Goal: Information Seeking & Learning: Learn about a topic

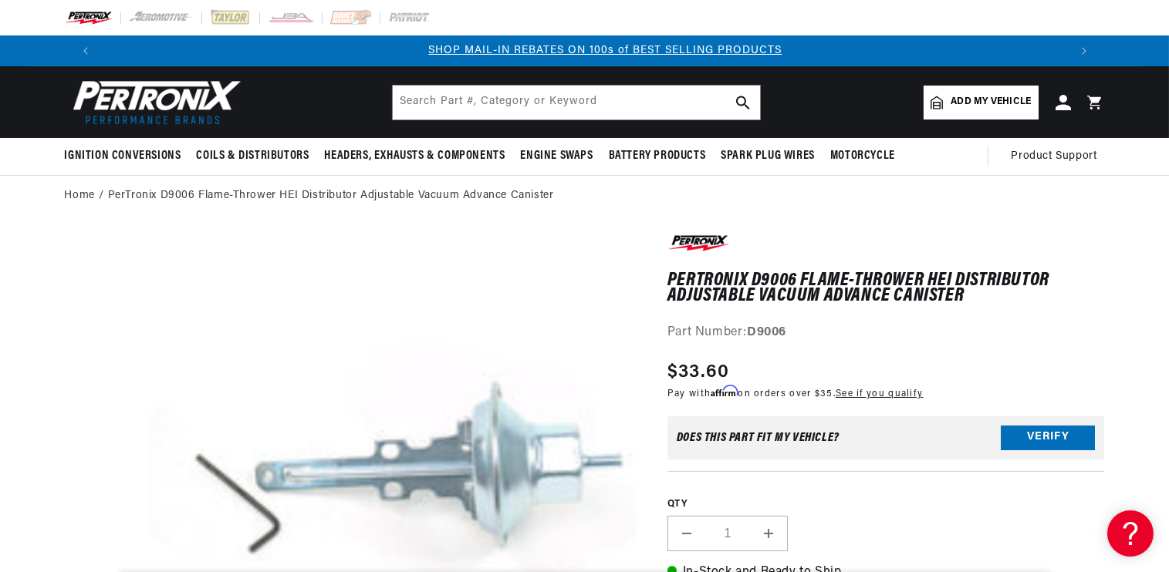
scroll to position [0, 963]
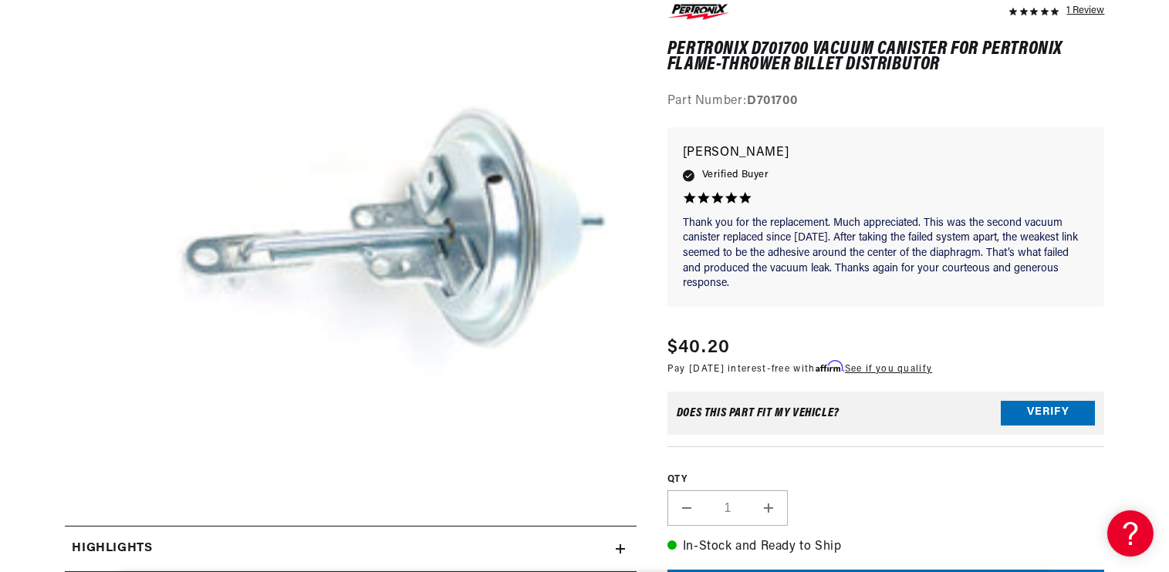
scroll to position [540, 0]
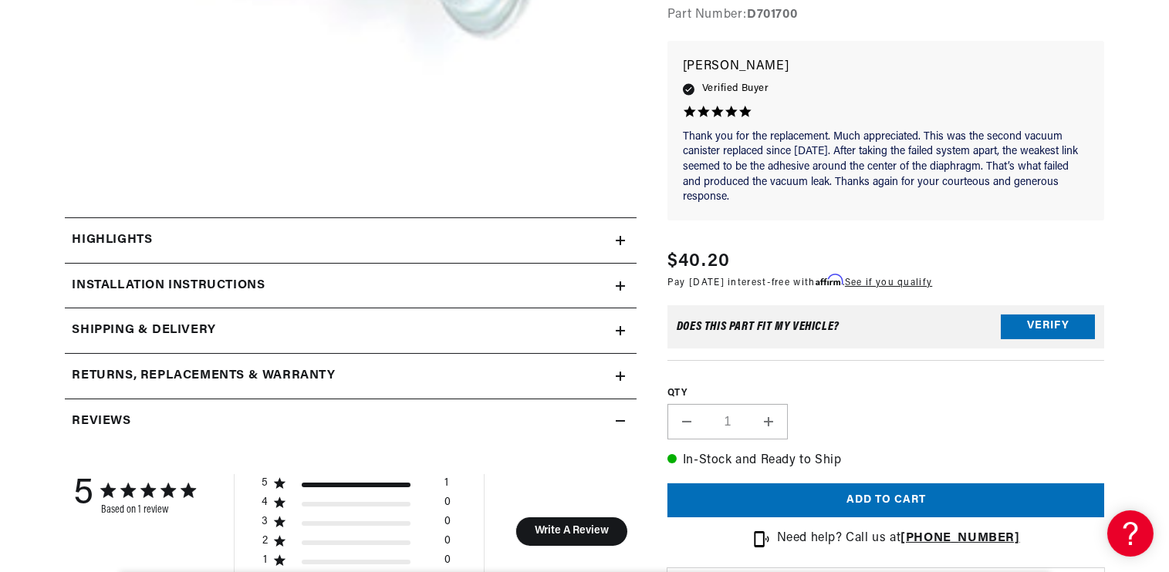
click at [503, 232] on div "Highlights" at bounding box center [340, 241] width 551 height 20
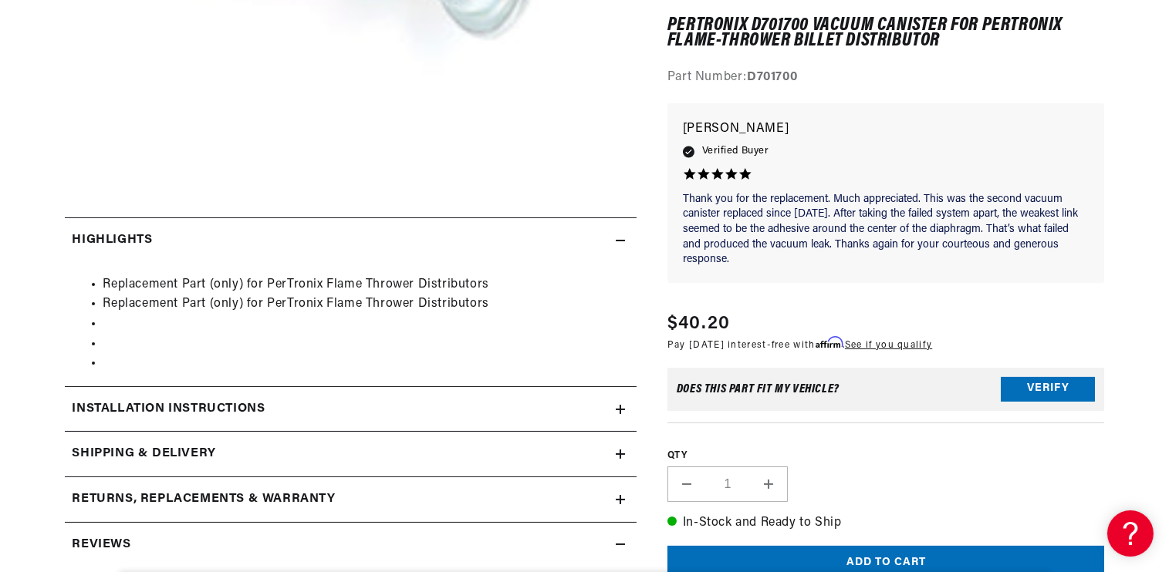
scroll to position [0, 963]
click at [500, 234] on div "Highlights" at bounding box center [340, 241] width 551 height 20
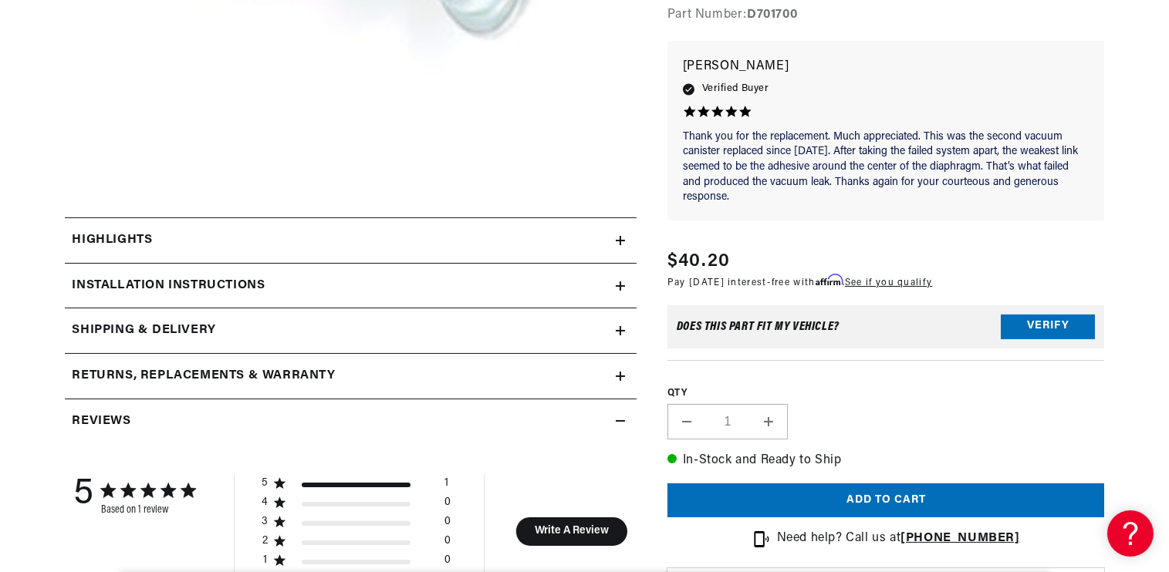
click at [622, 287] on icon at bounding box center [620, 286] width 9 height 9
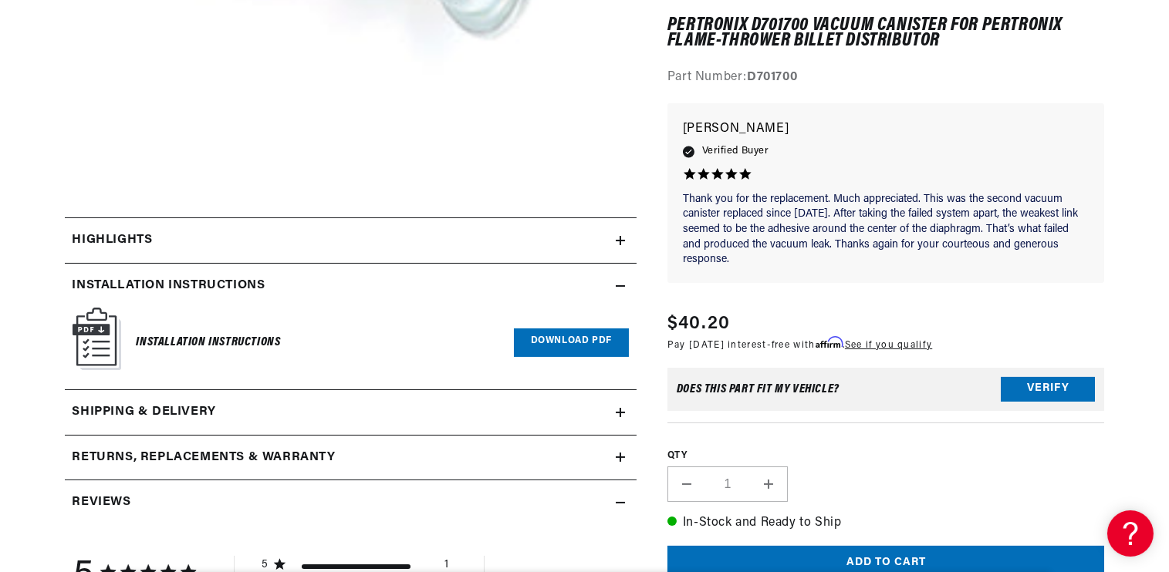
click at [572, 337] on link "Download PDF" at bounding box center [571, 343] width 115 height 29
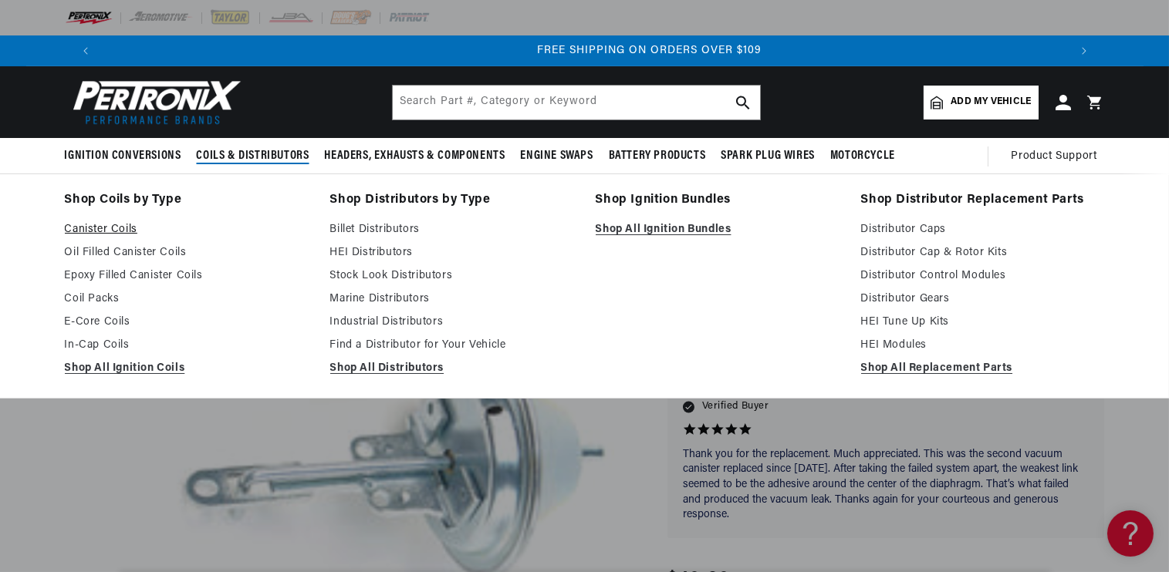
scroll to position [0, 1926]
click at [94, 224] on link "Canister Coils" at bounding box center [187, 230] width 244 height 19
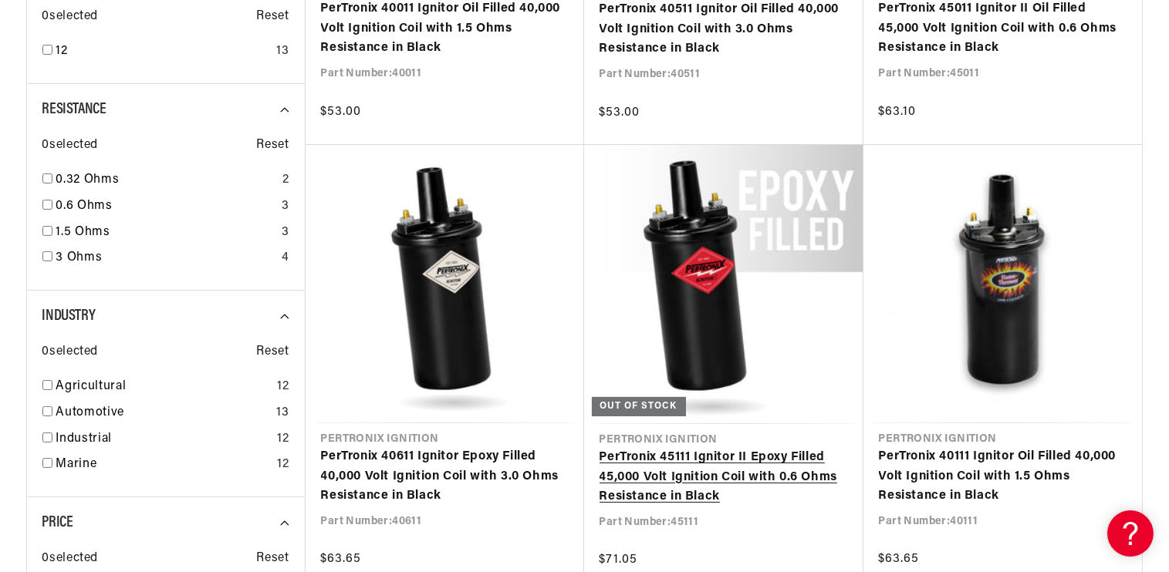
scroll to position [1311, 0]
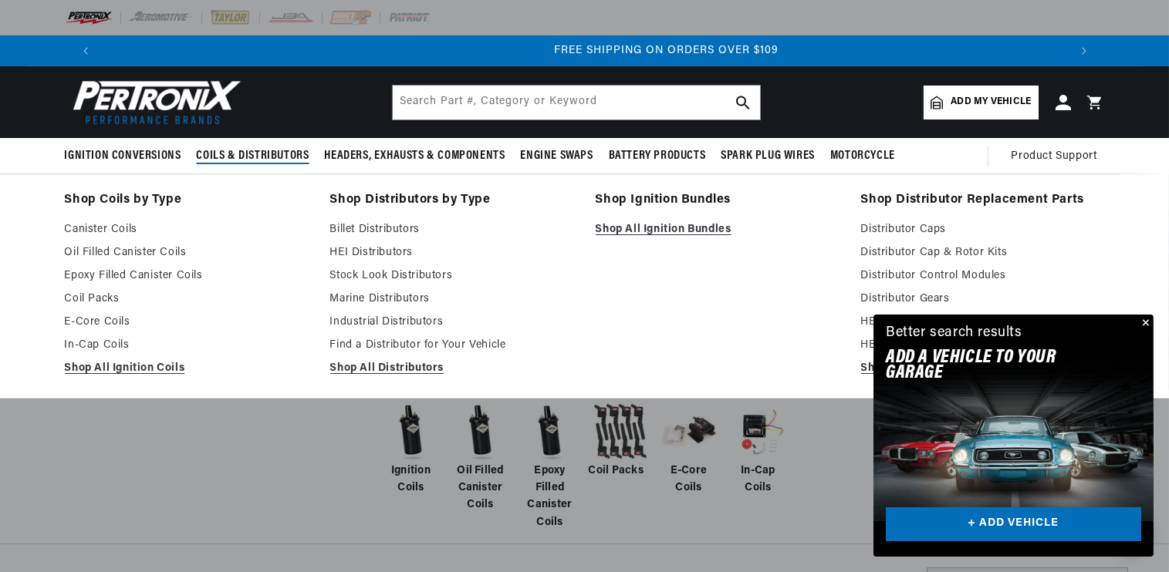
scroll to position [0, 1926]
click at [177, 372] on link "Shop All Ignition Coils" at bounding box center [187, 368] width 244 height 19
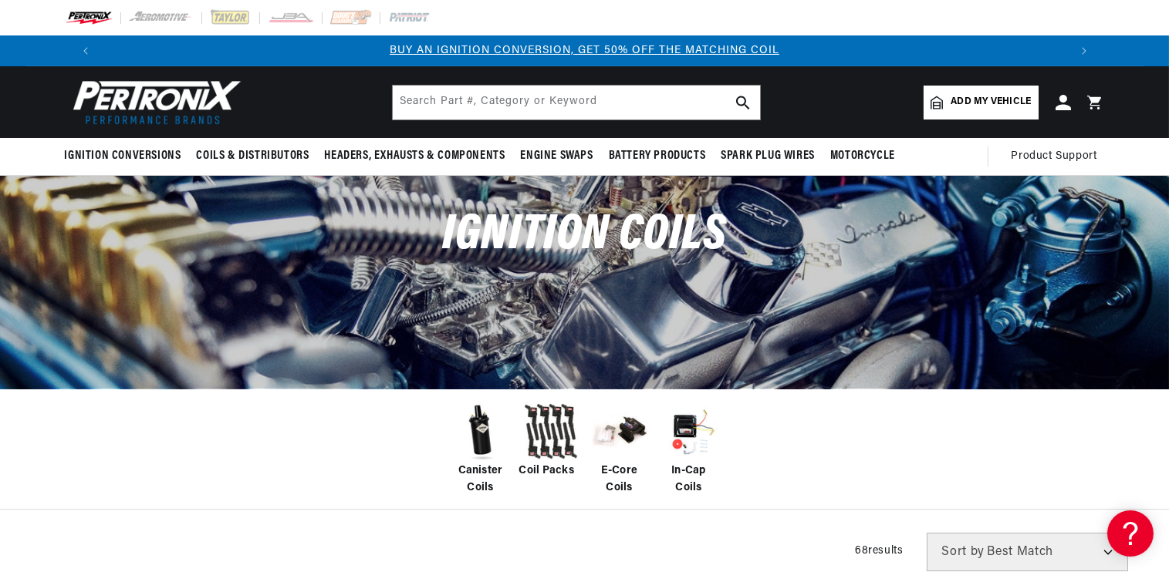
click at [492, 450] on img at bounding box center [481, 432] width 62 height 62
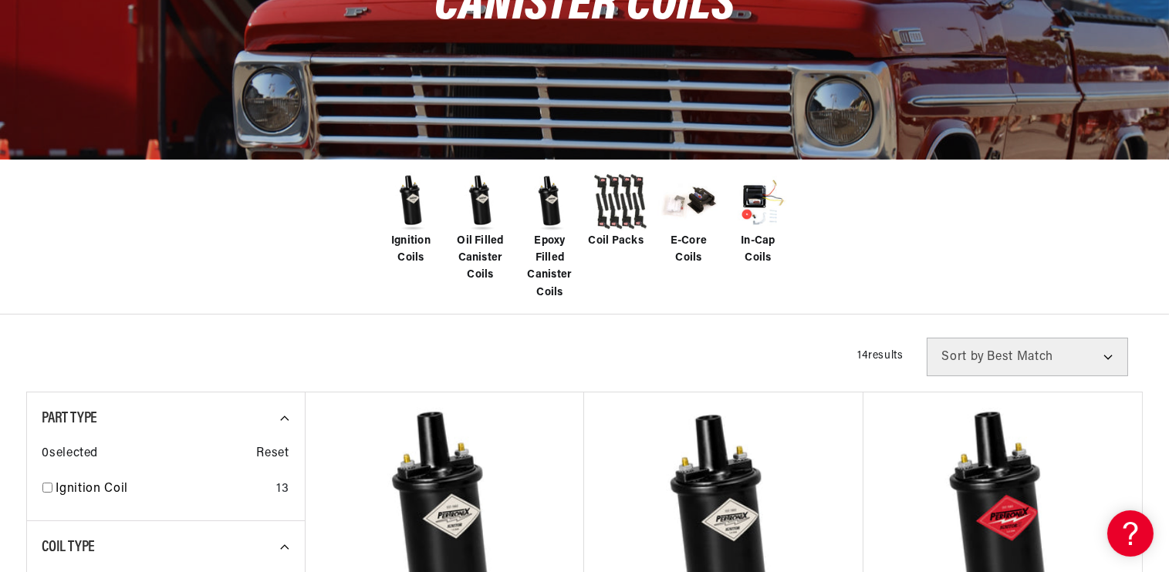
scroll to position [231, 0]
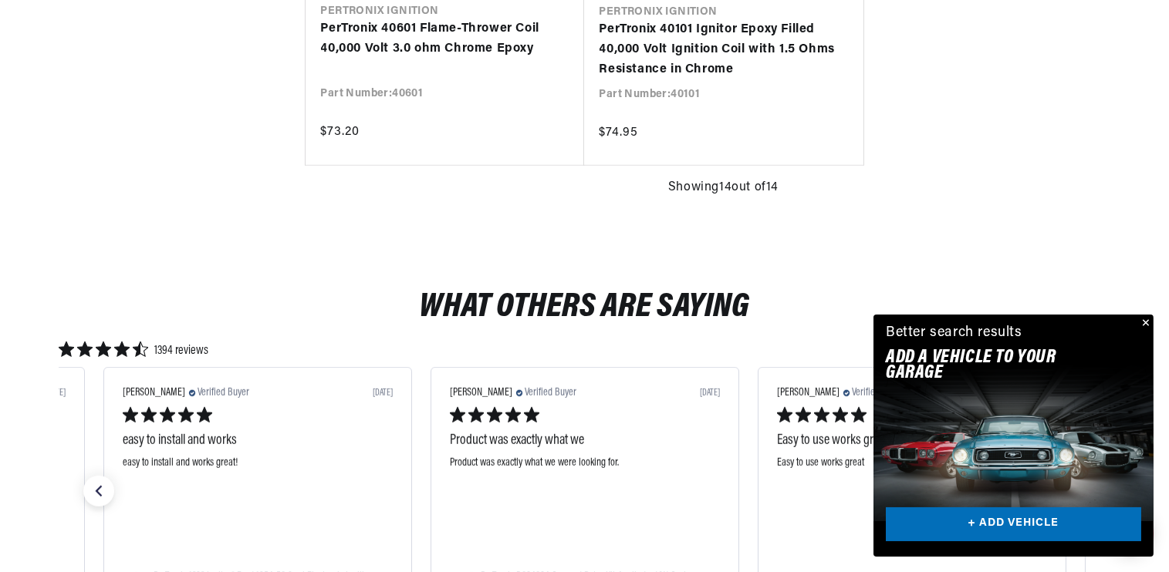
scroll to position [0, 963]
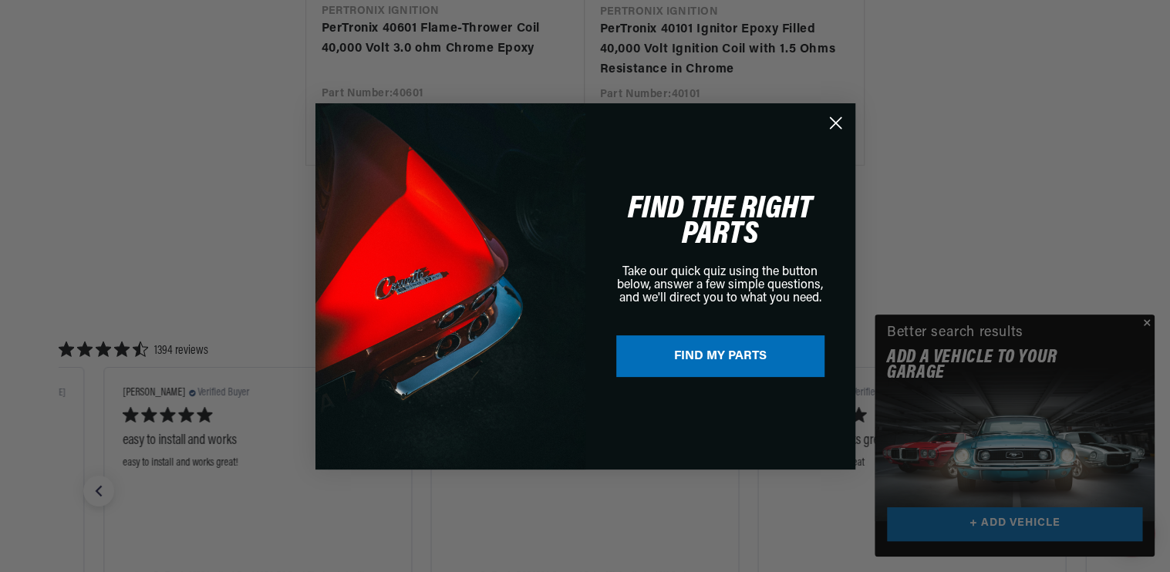
click at [1145, 322] on div "Close dialog FIND THE RIGHT PARTS Take our quick quiz using the button below, a…" at bounding box center [585, 286] width 1170 height 572
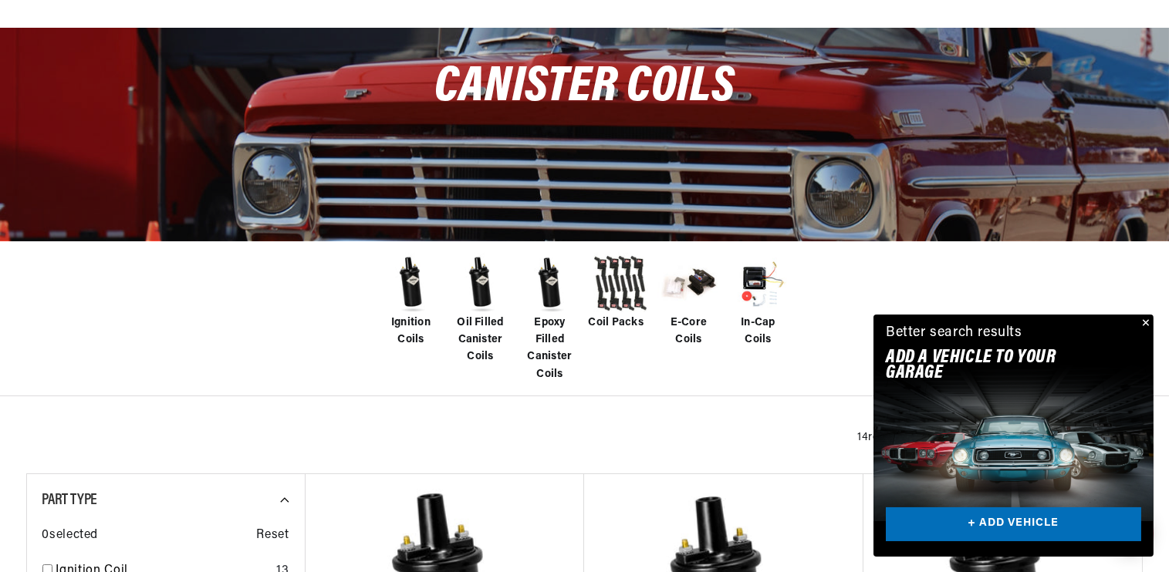
scroll to position [231, 0]
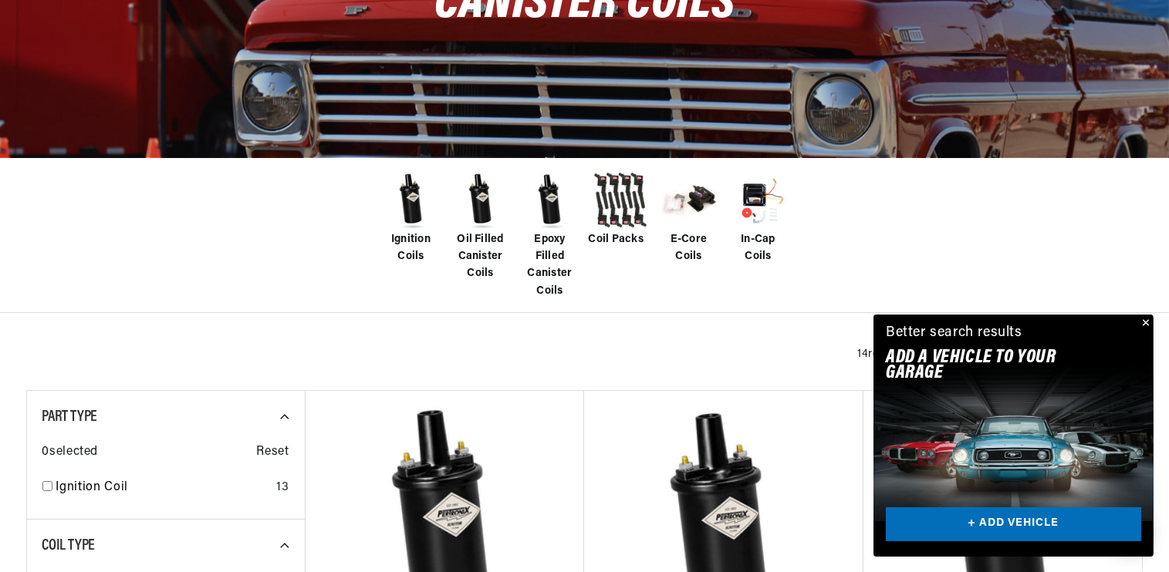
click at [493, 229] on img at bounding box center [481, 201] width 62 height 62
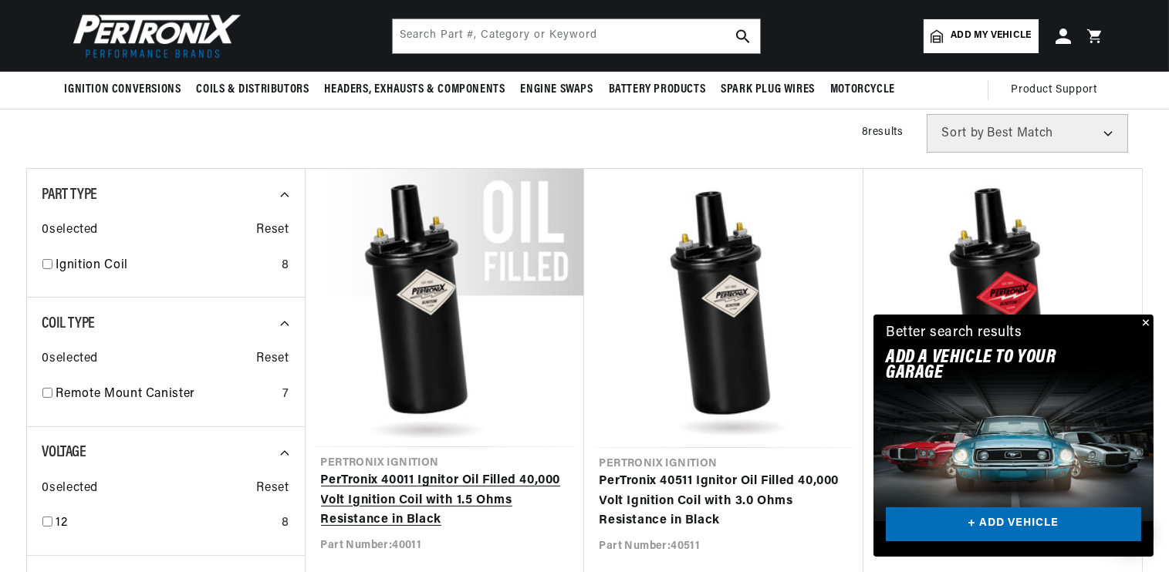
scroll to position [231, 0]
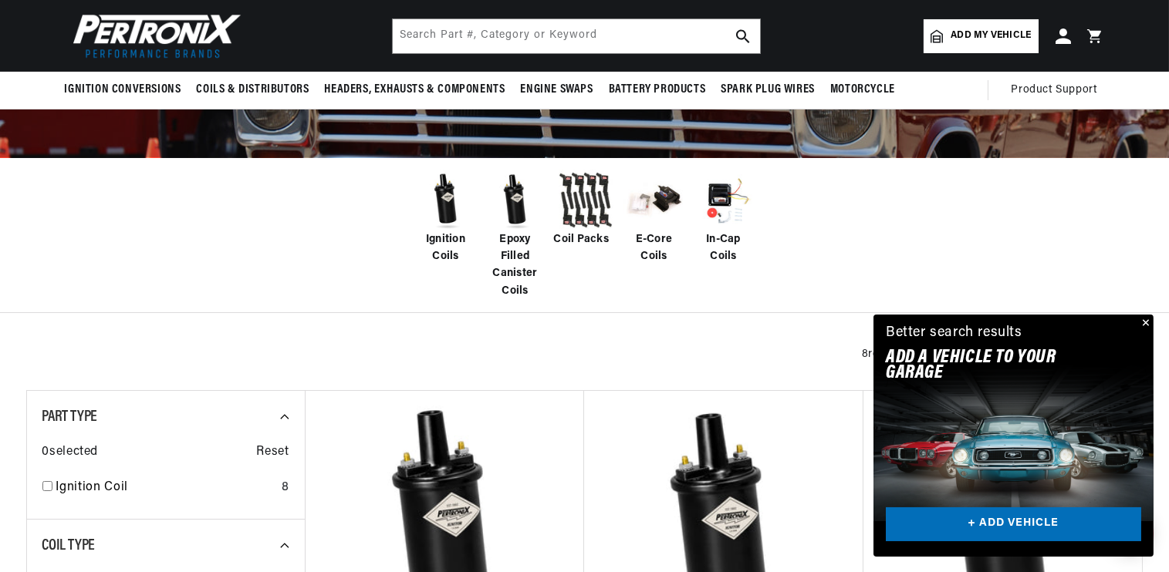
click at [521, 223] on img at bounding box center [515, 201] width 62 height 62
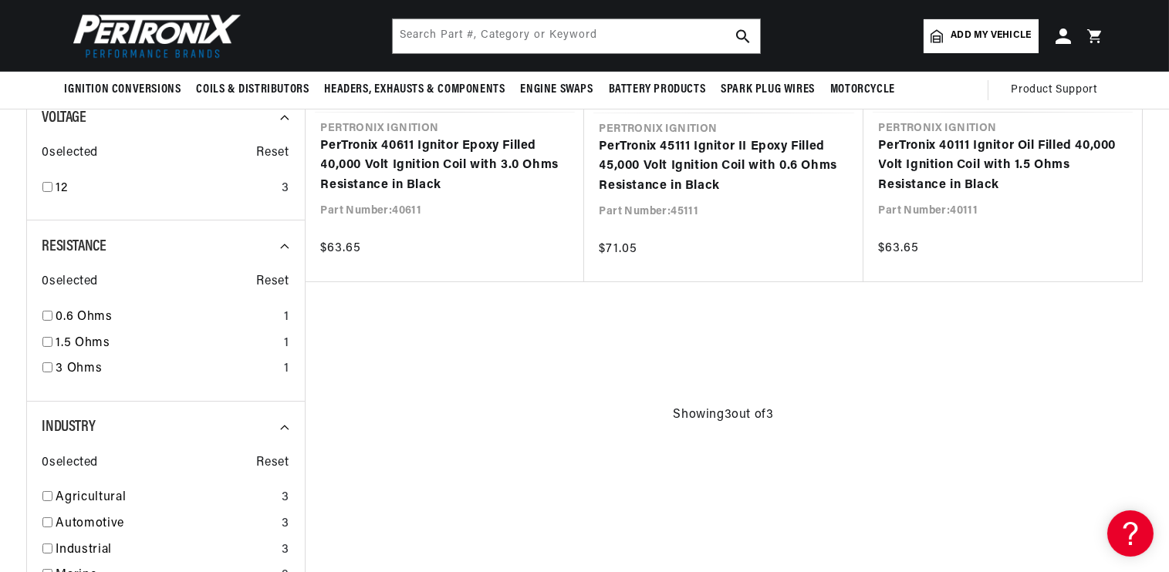
scroll to position [540, 0]
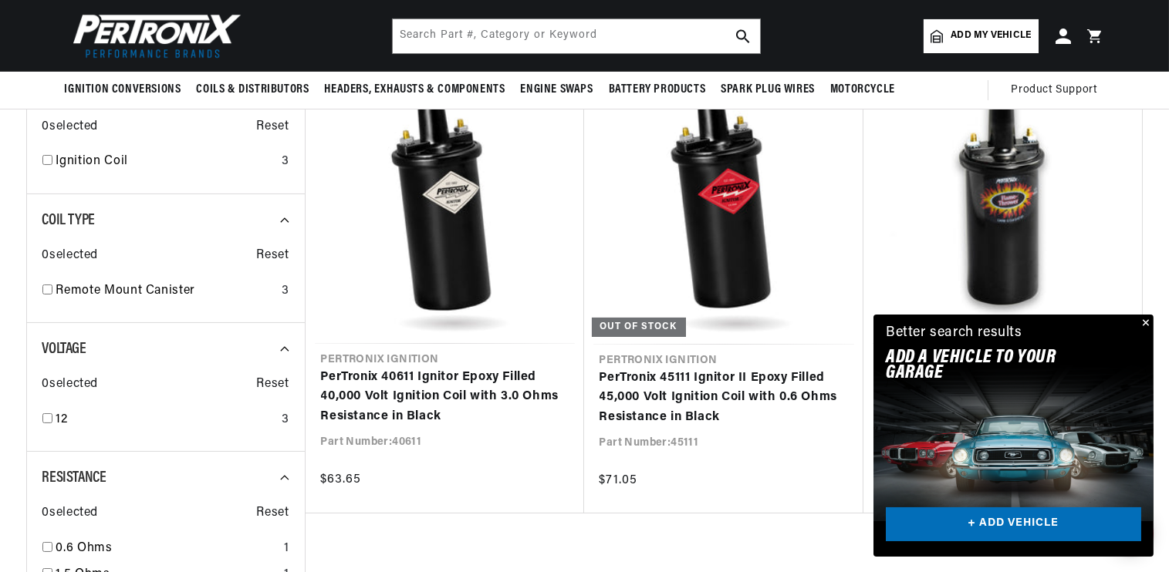
click at [1145, 319] on button "Close" at bounding box center [1144, 324] width 19 height 19
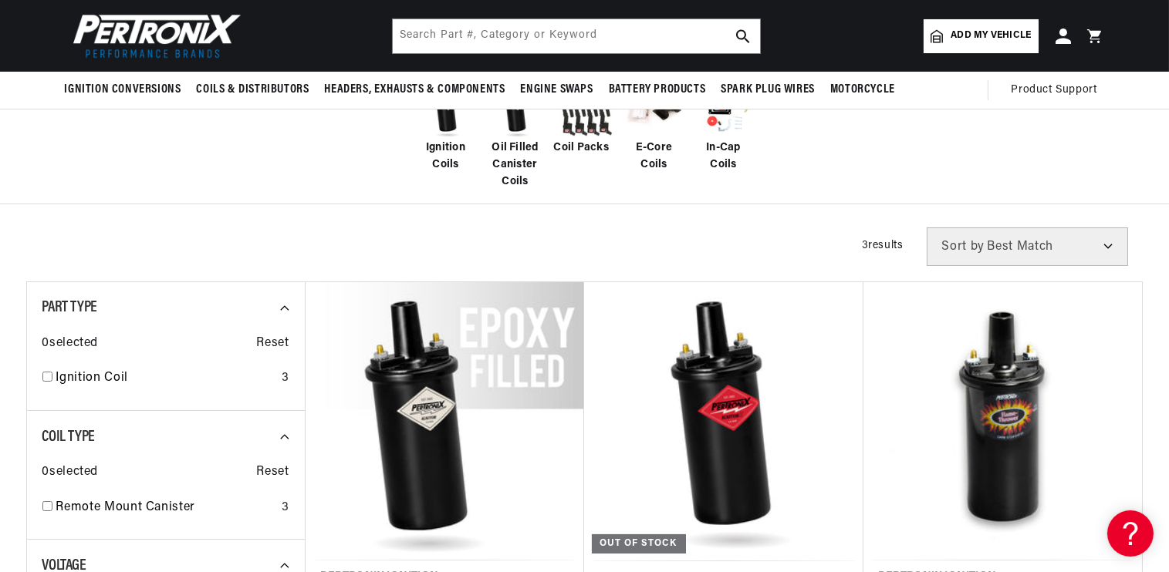
scroll to position [154, 0]
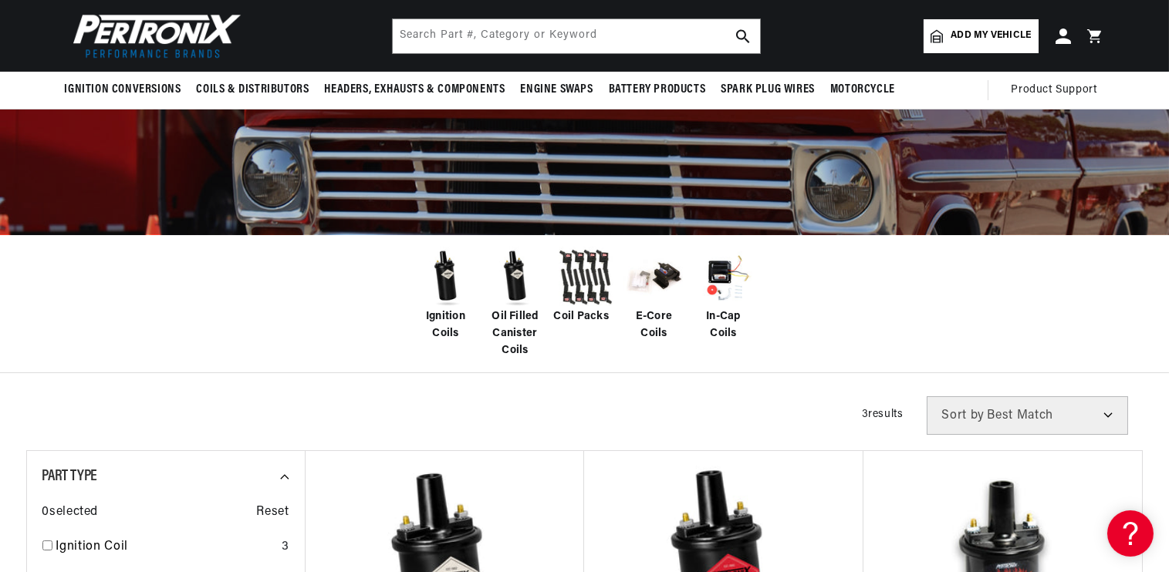
click at [438, 295] on img at bounding box center [446, 278] width 62 height 62
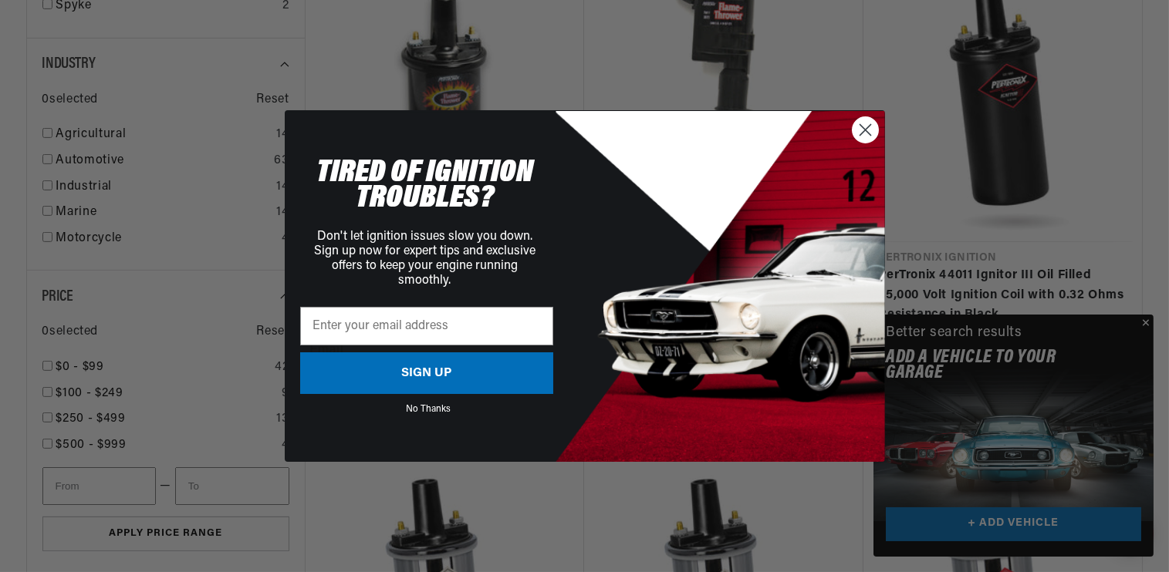
scroll to position [1620, 0]
click at [862, 129] on circle "Close dialog" at bounding box center [864, 129] width 25 height 25
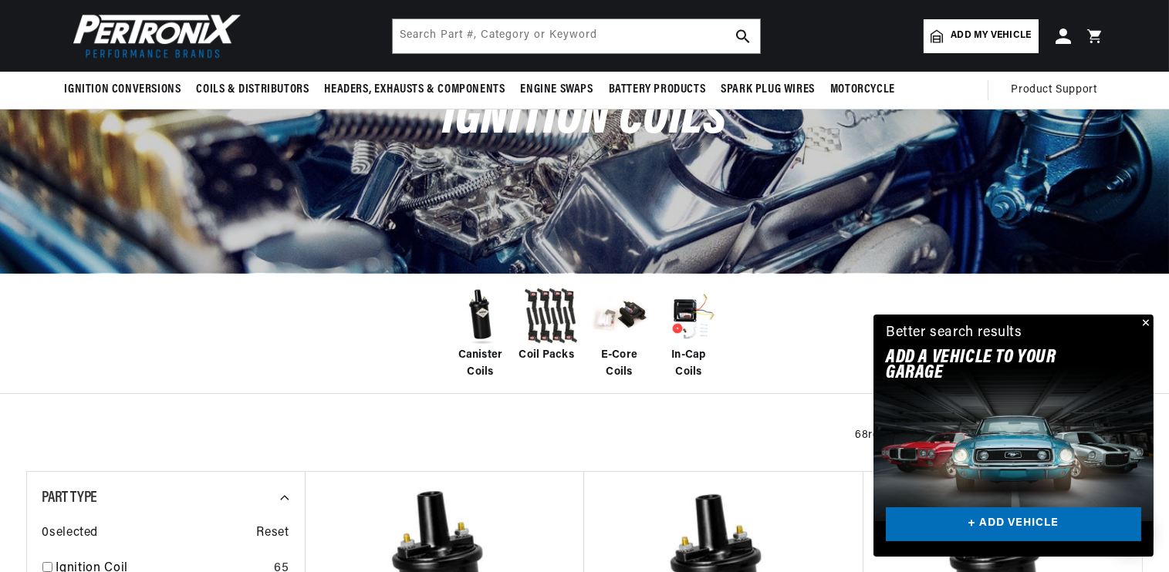
scroll to position [0, 0]
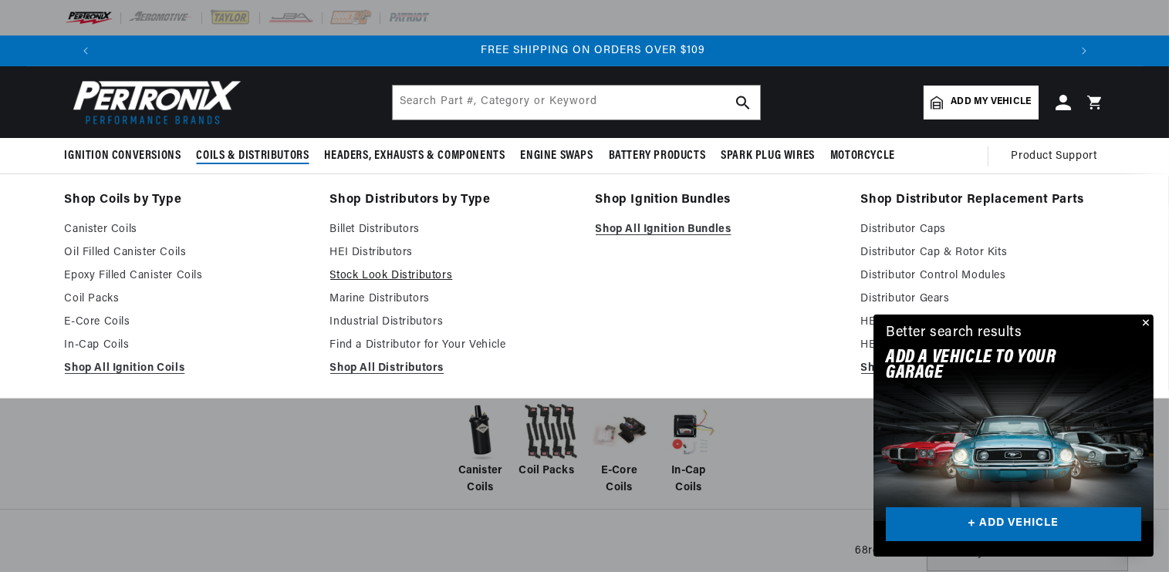
click at [409, 271] on link "Stock Look Distributors" at bounding box center [452, 276] width 244 height 19
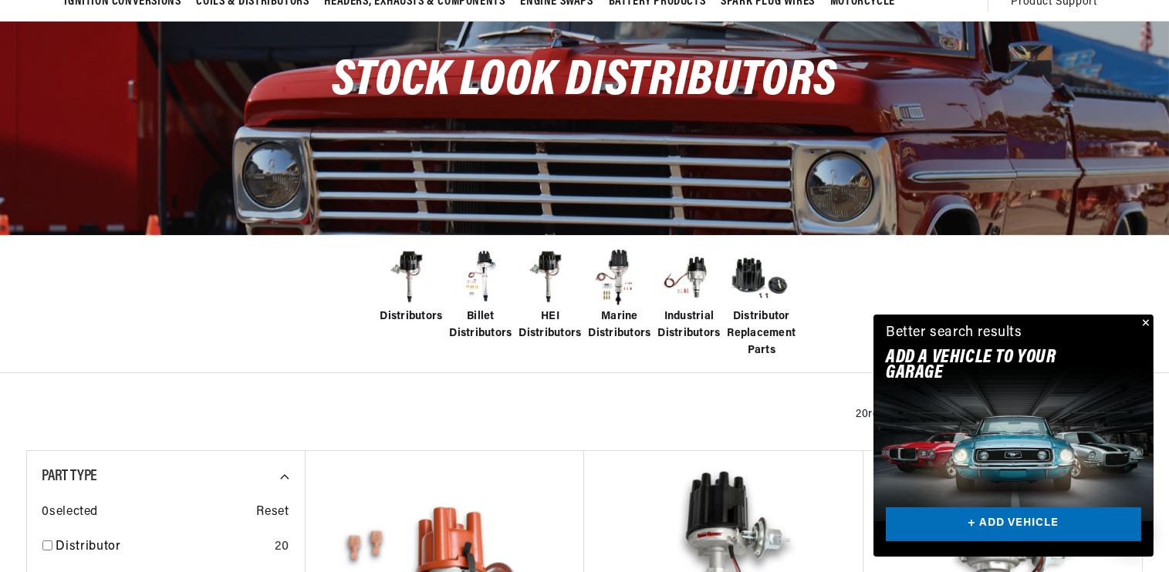
click at [485, 321] on span "Billet Distributors" at bounding box center [481, 326] width 62 height 35
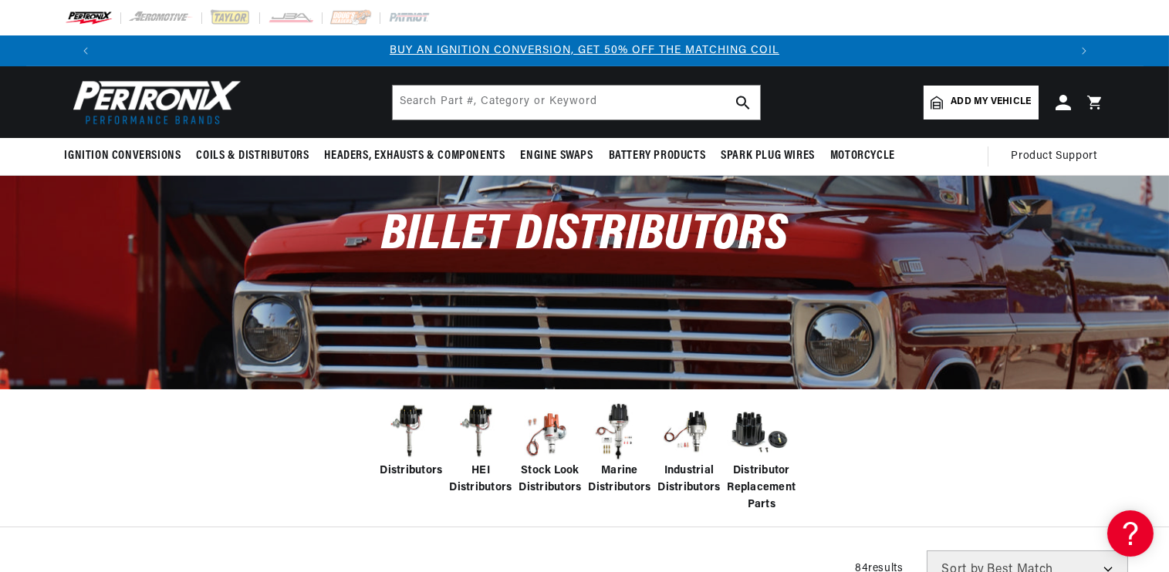
click at [989, 103] on span "Add my vehicle" at bounding box center [990, 102] width 80 height 15
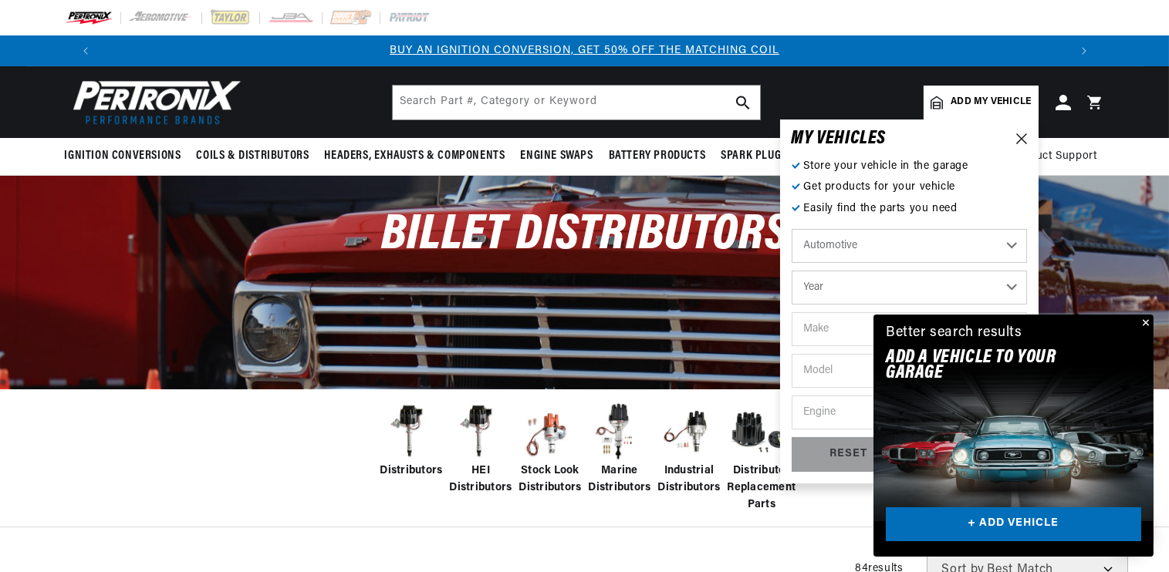
click at [831, 238] on select "Automotive Agricultural Industrial Marine Motorcycle" at bounding box center [908, 246] width 235 height 34
click at [830, 239] on select "Automotive Agricultural Industrial Marine Motorcycle" at bounding box center [908, 246] width 235 height 34
click at [845, 273] on select "Year 2022 2021 2020 2019 2018 2017 2016 2015 2014 2013 2012 2011 2010 2009 2008…" at bounding box center [908, 288] width 235 height 34
select select "1968"
click at [791, 271] on select "Year 2022 2021 2020 2019 2018 2017 2016 2015 2014 2013 2012 2011 2010 2009 2008…" at bounding box center [908, 288] width 235 height 34
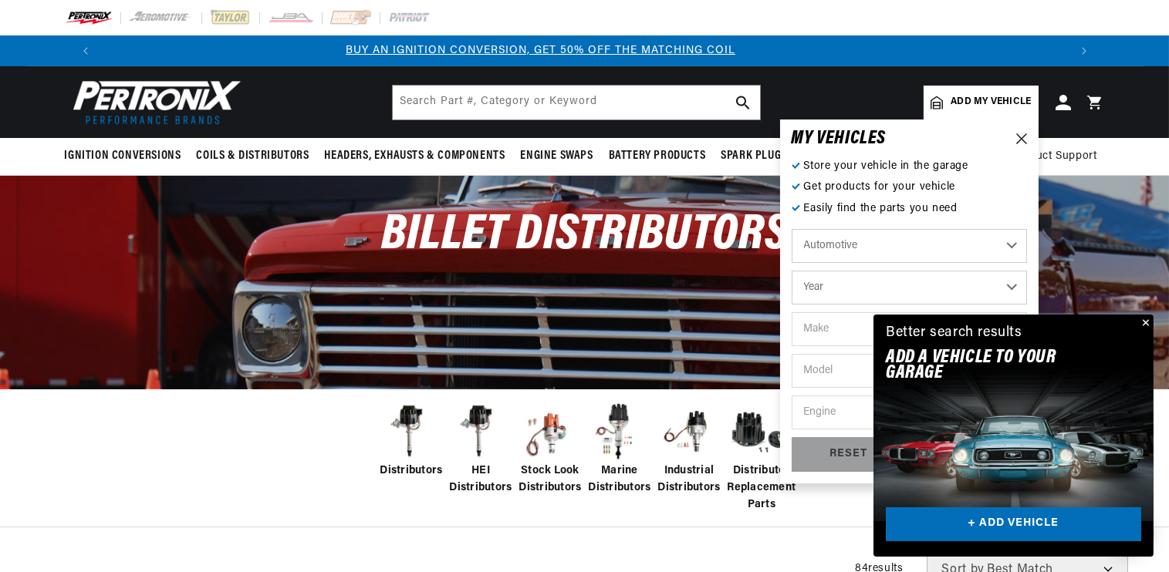
select select "1968"
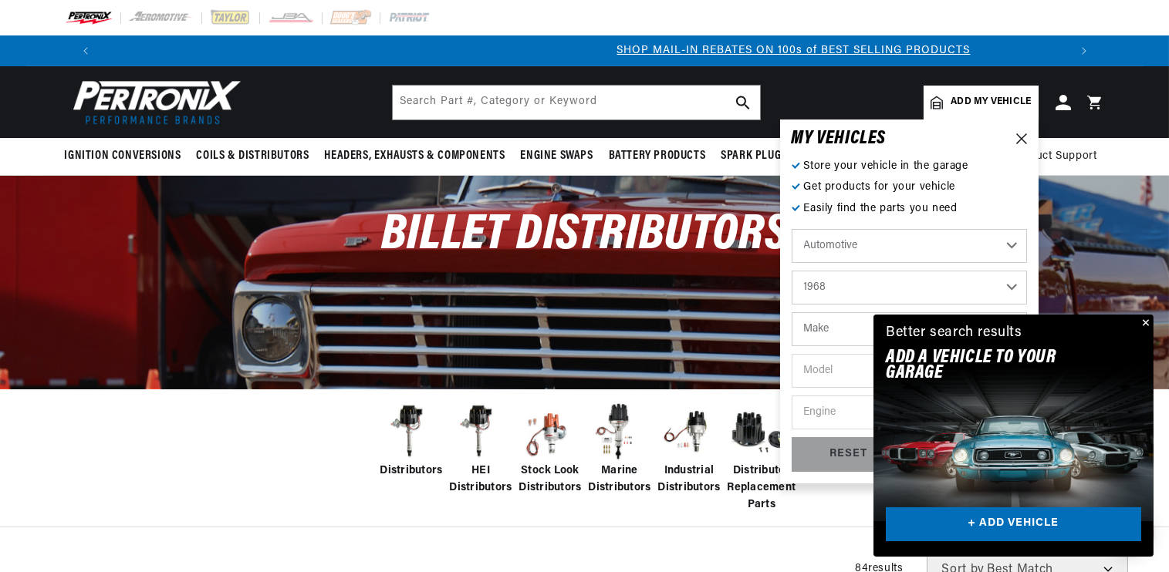
scroll to position [0, 963]
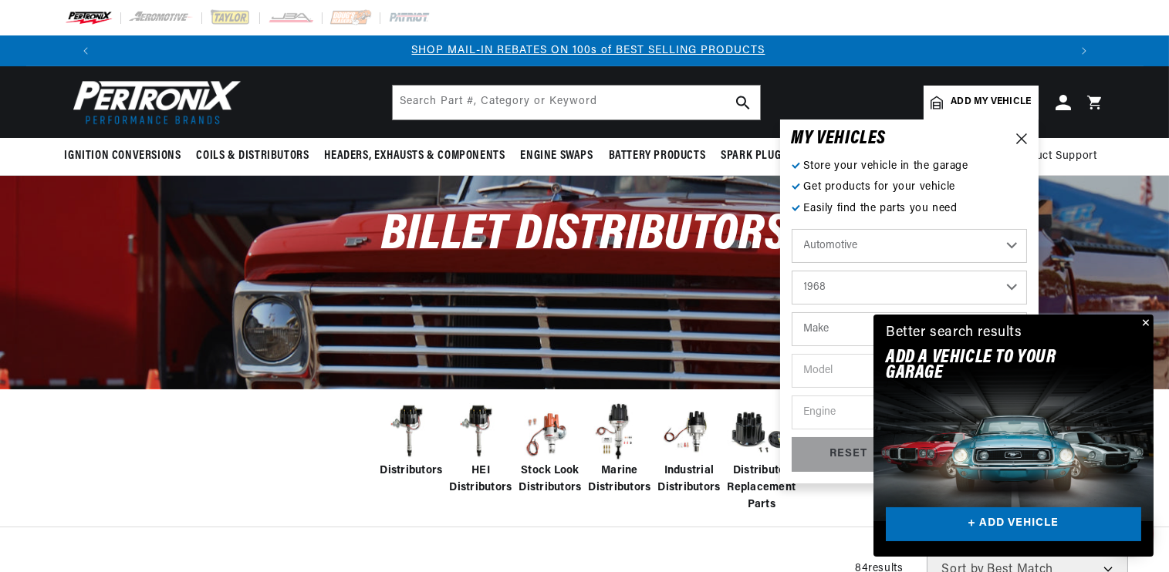
click at [842, 285] on select "2022 2021 2020 2019 2018 2017 2016 2015 2014 2013 2012 2011 2010 2009 2008 2007…" at bounding box center [908, 288] width 235 height 34
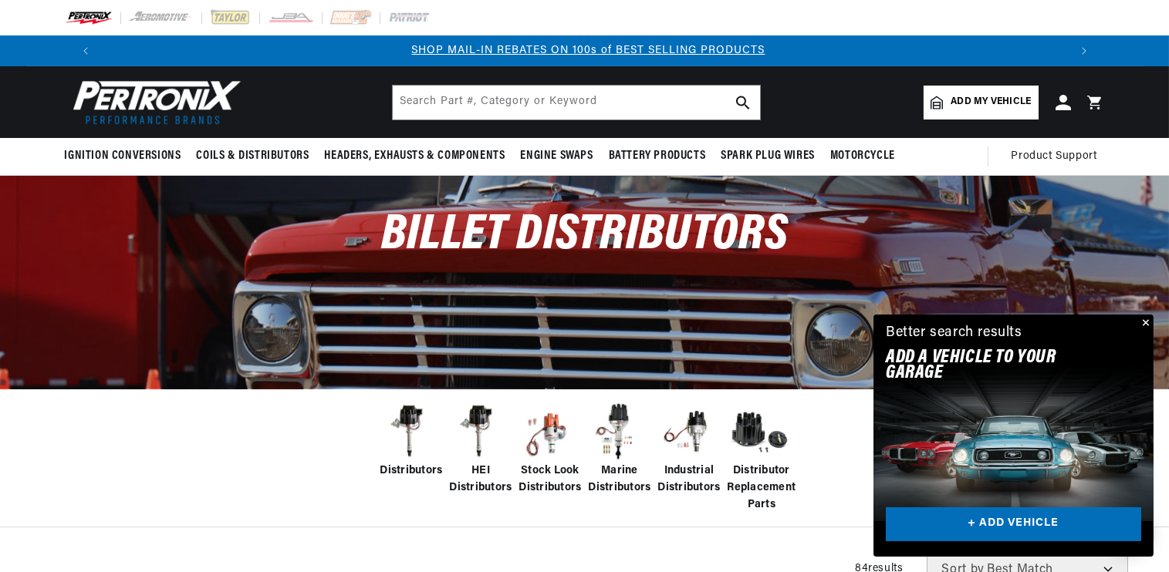
click at [1142, 321] on button "Close" at bounding box center [1144, 324] width 19 height 19
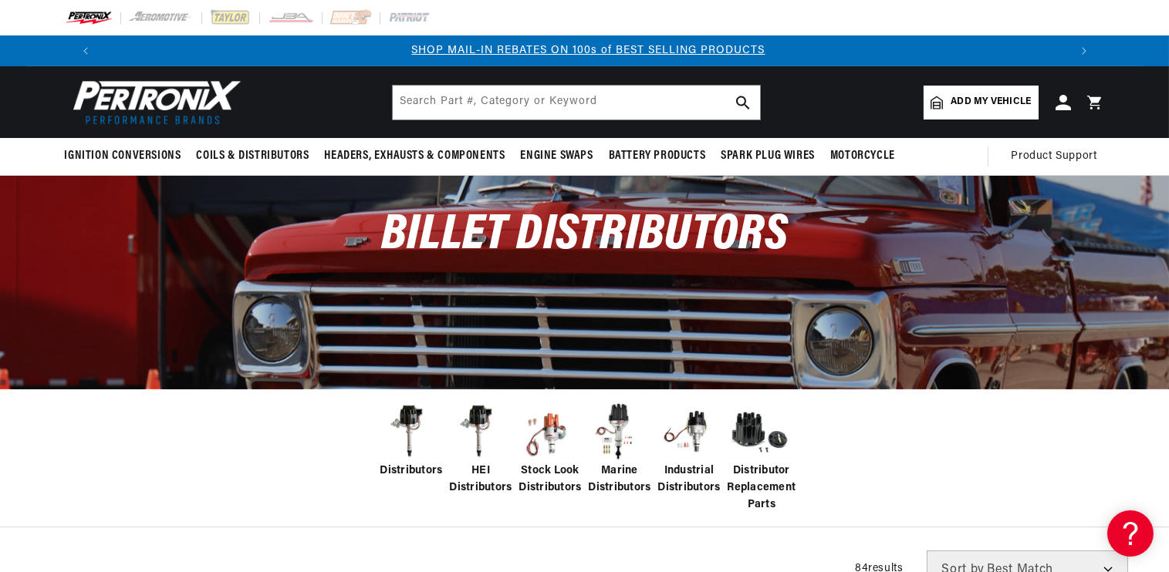
click at [955, 99] on span "Add my vehicle" at bounding box center [990, 102] width 80 height 15
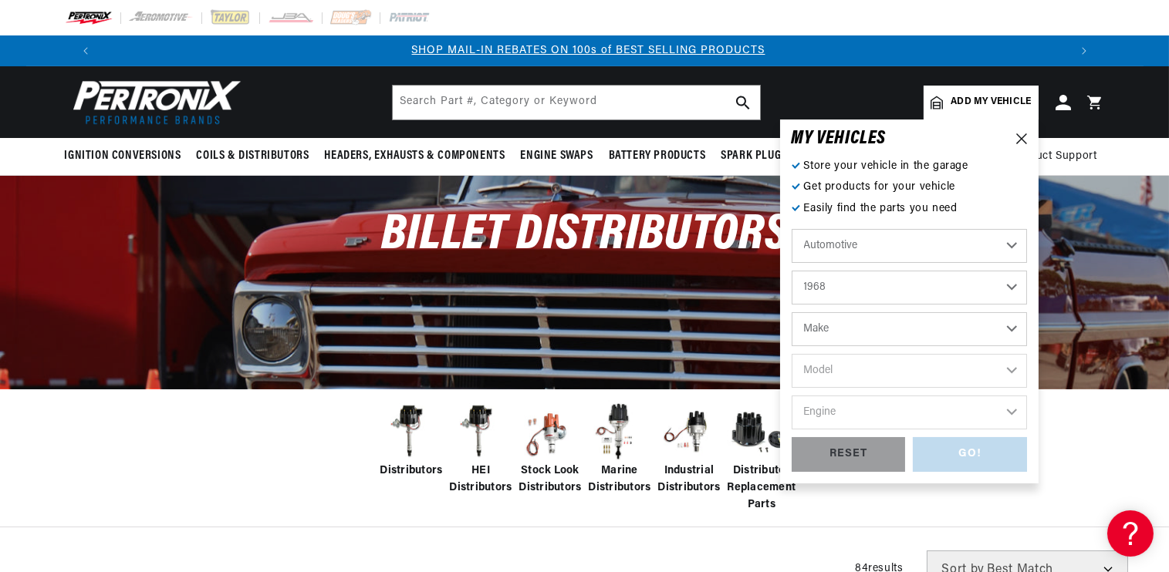
click at [865, 330] on select "Make Alfa Romeo American Motors Aston Martin Austin Austin Healey Avanti Bentle…" at bounding box center [908, 329] width 235 height 34
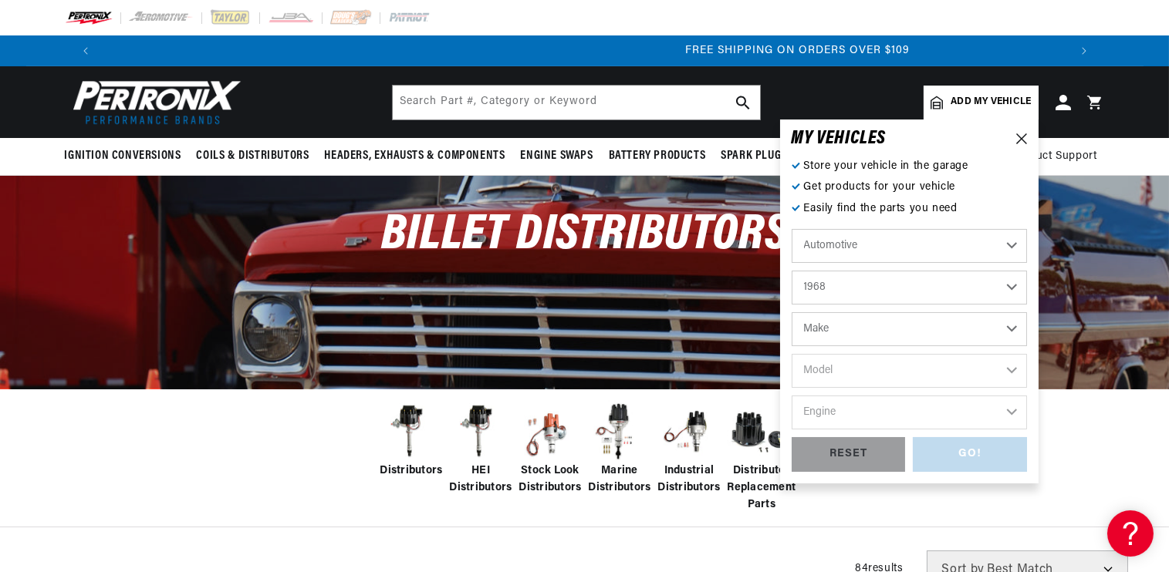
scroll to position [0, 1926]
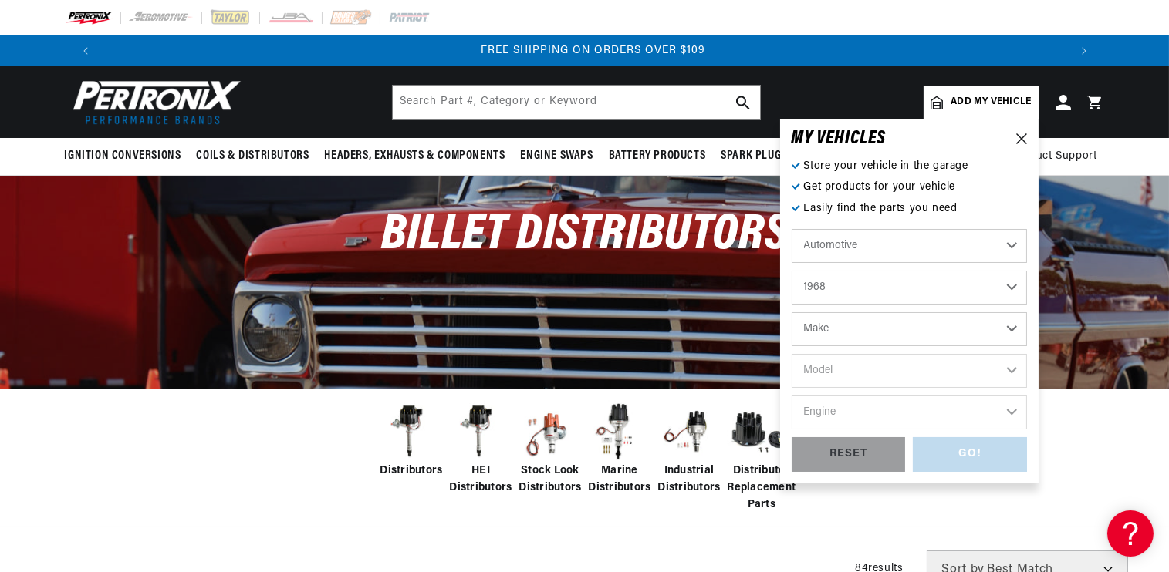
select select "Pontiac"
click at [791, 312] on select "Make Alfa Romeo American Motors Aston Martin Austin Austin Healey Avanti Bentle…" at bounding box center [908, 329] width 235 height 34
select select "Pontiac"
click at [841, 365] on select "Model Acadian Beaumont Bonneville Catalina Executive Firebird Grand Prix GTO La…" at bounding box center [908, 371] width 235 height 34
select select "GTO"
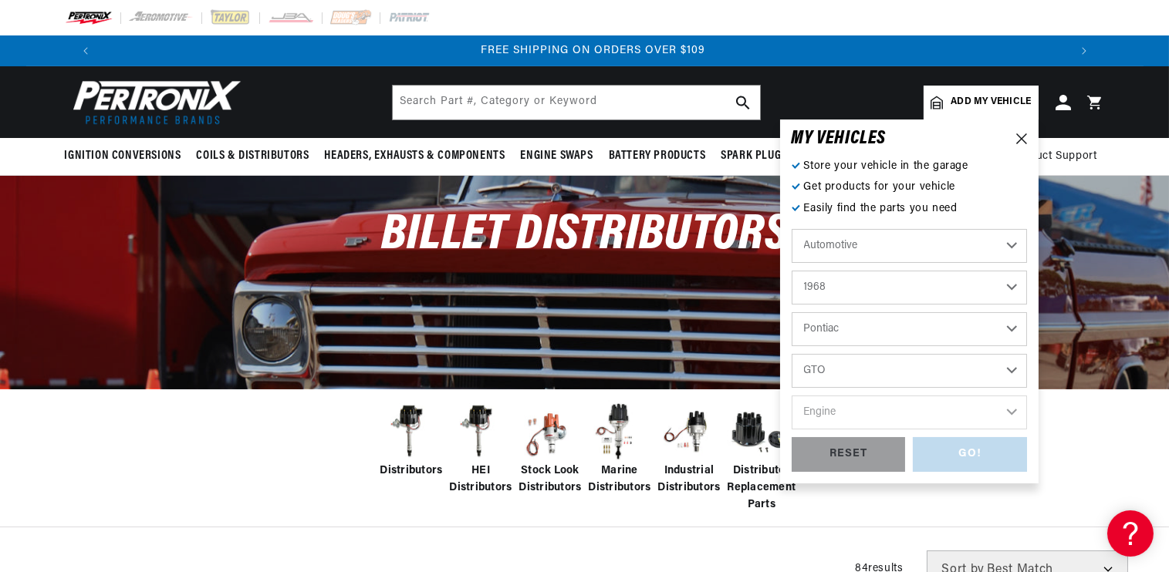
click at [791, 354] on select "Model Acadian Beaumont Bonneville Catalina Executive Firebird Grand Prix GTO La…" at bounding box center [908, 371] width 235 height 34
select select "GTO"
click at [865, 412] on select "Engine 6.4L 7.5L 400cid / 6.6L" at bounding box center [908, 413] width 235 height 34
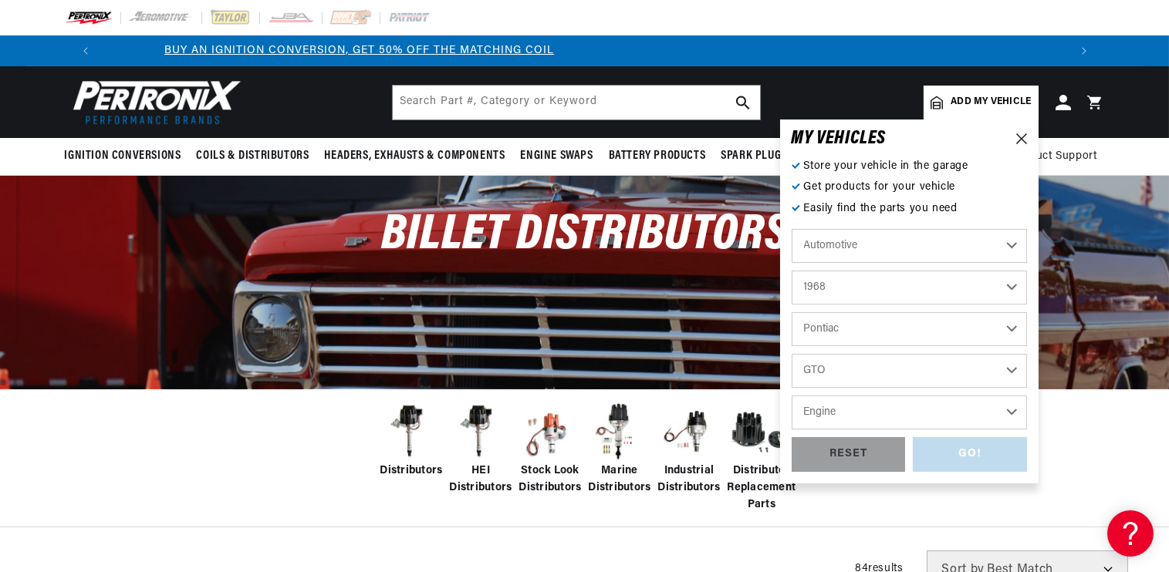
scroll to position [0, 0]
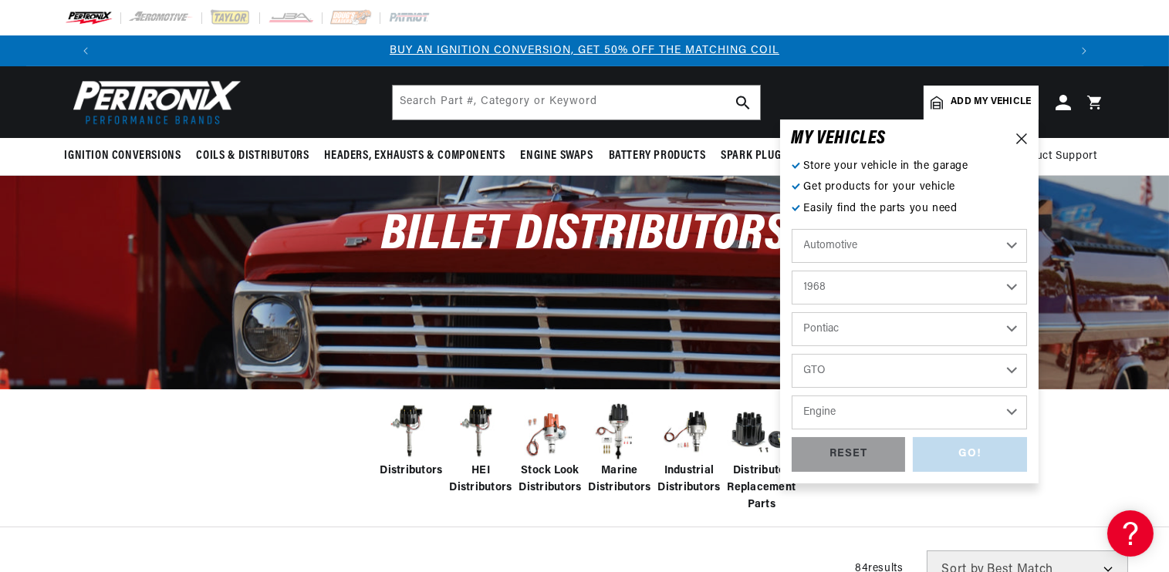
select select "400cid-6.6L"
click at [791, 396] on select "Engine 6.4L 7.5L 400cid / 6.6L" at bounding box center [908, 413] width 235 height 34
select select "400cid-6.6L"
click at [973, 458] on div "GO!" at bounding box center [969, 454] width 114 height 35
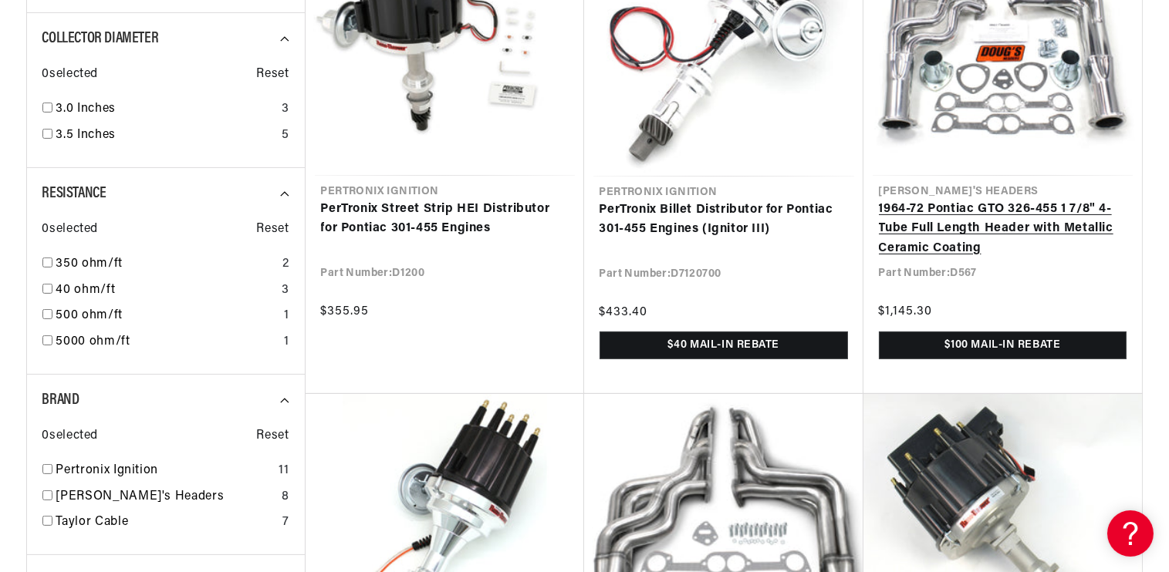
scroll to position [0, 963]
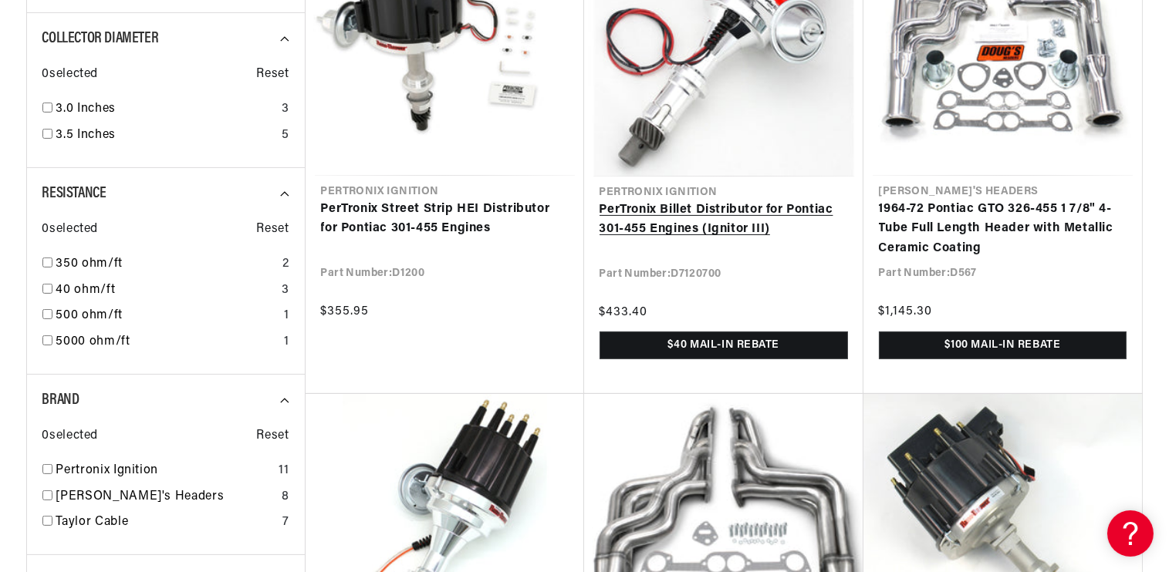
click at [693, 211] on link "PerTronix Billet Distributor for Pontiac 301-455 Engines (Ignitor III)" at bounding box center [723, 220] width 248 height 39
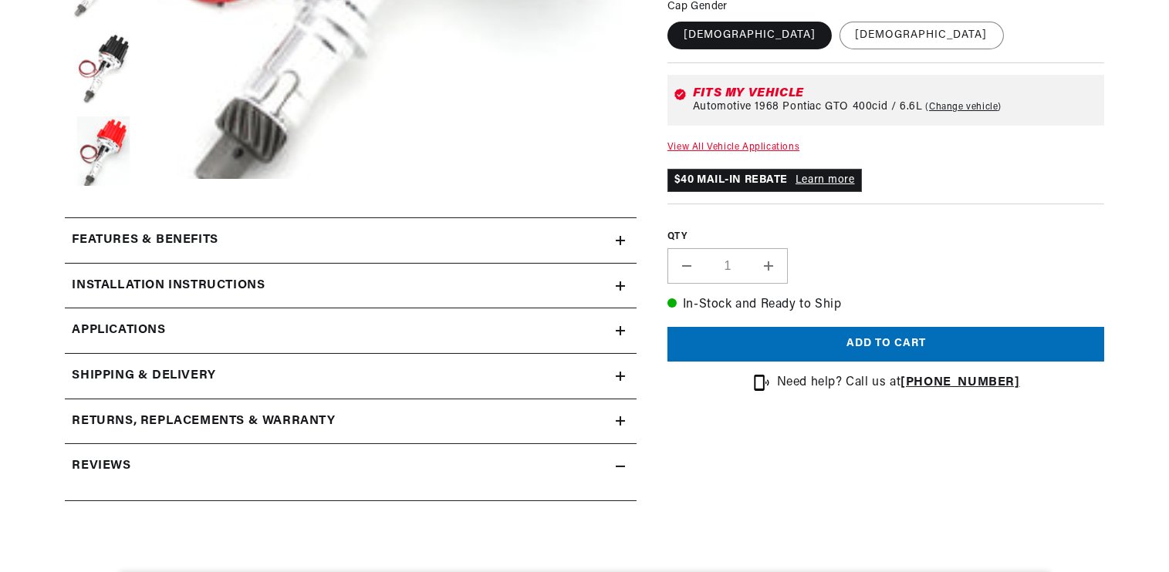
scroll to position [540, 0]
click at [609, 284] on div "Installation instructions" at bounding box center [340, 286] width 551 height 20
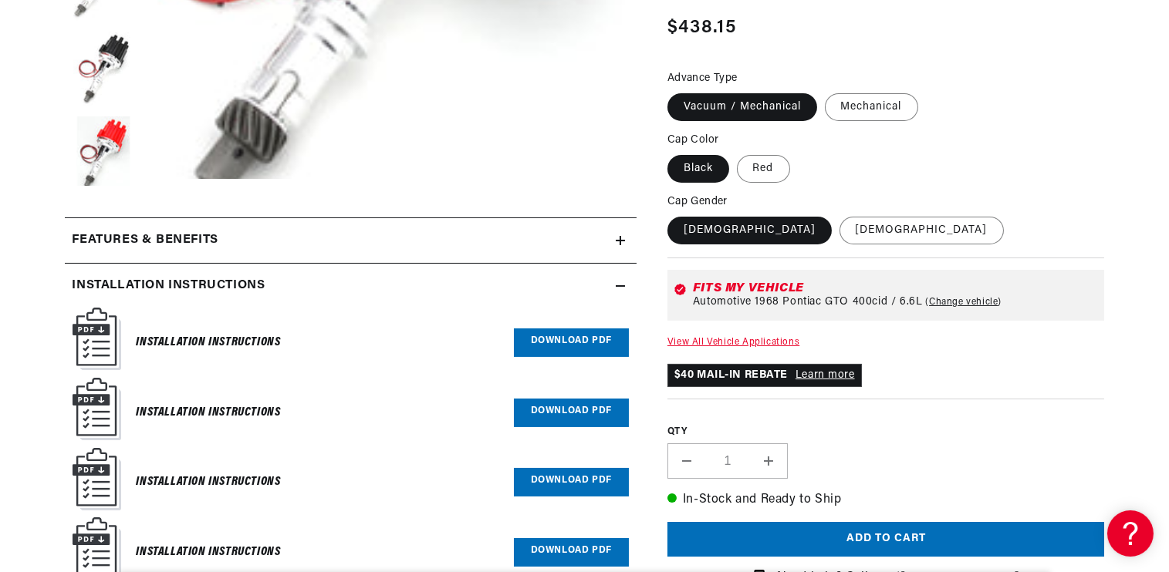
scroll to position [0, 0]
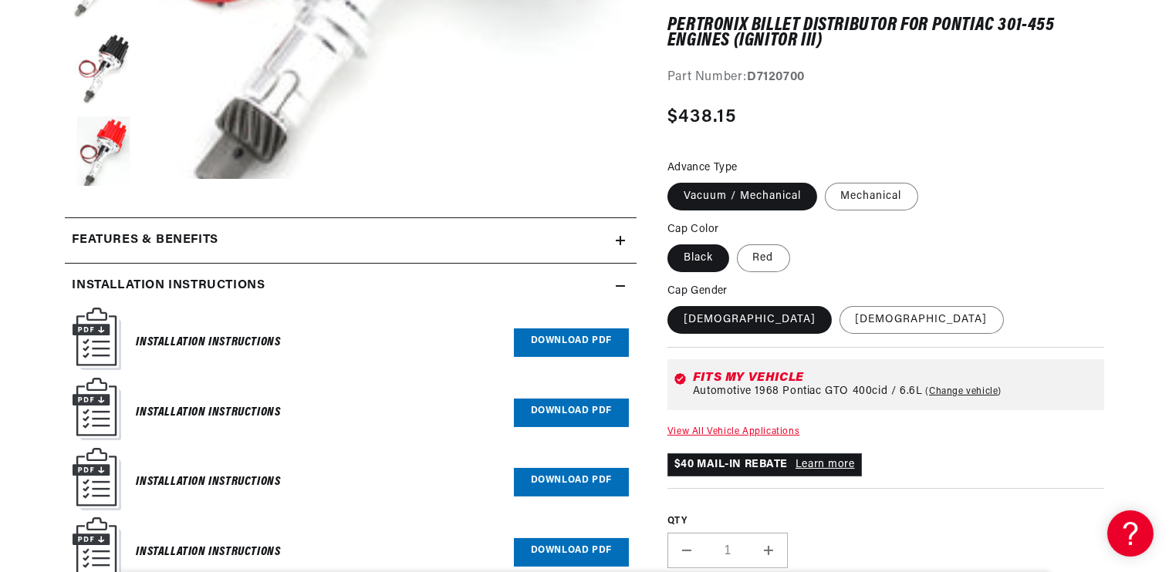
click at [611, 284] on div "Installation instructions" at bounding box center [340, 286] width 551 height 20
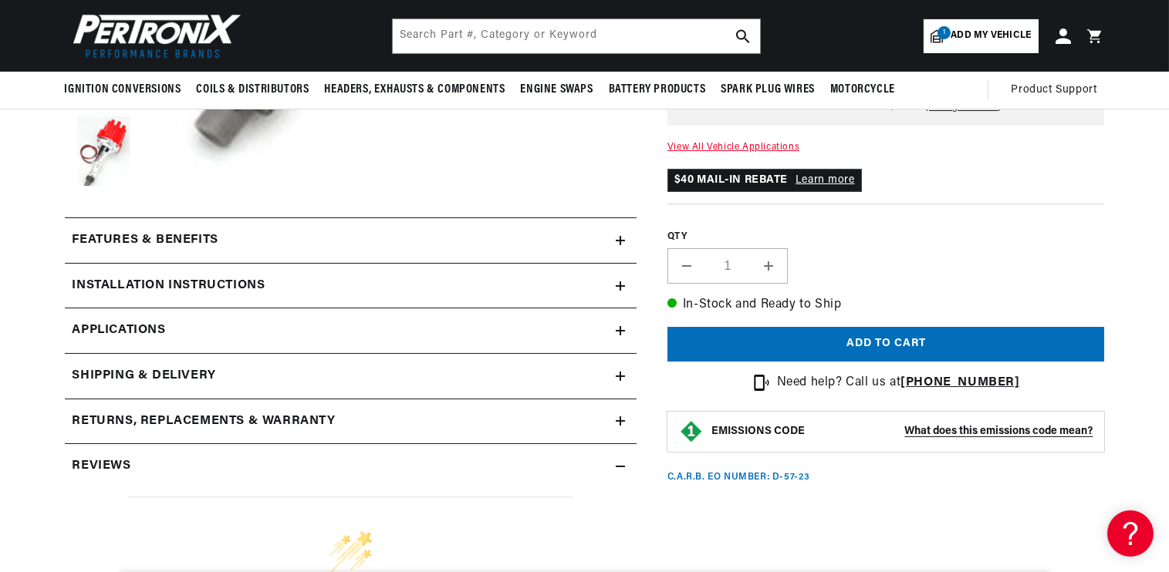
click at [612, 277] on div "Installation instructions" at bounding box center [340, 286] width 551 height 20
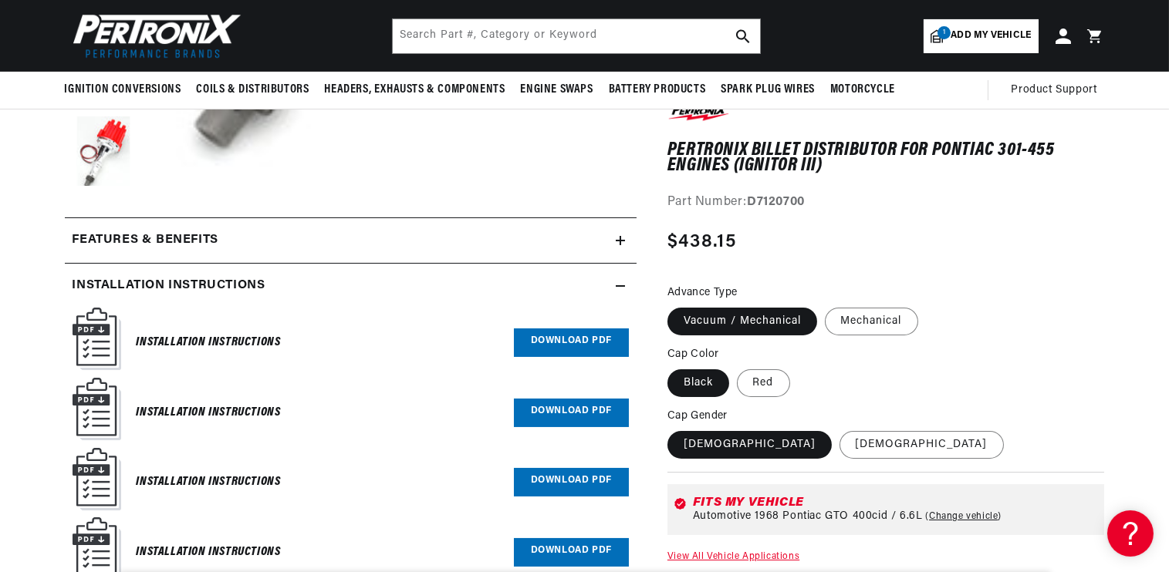
click at [106, 346] on img at bounding box center [97, 339] width 49 height 62
click at [539, 345] on link "Download PDF" at bounding box center [571, 343] width 115 height 29
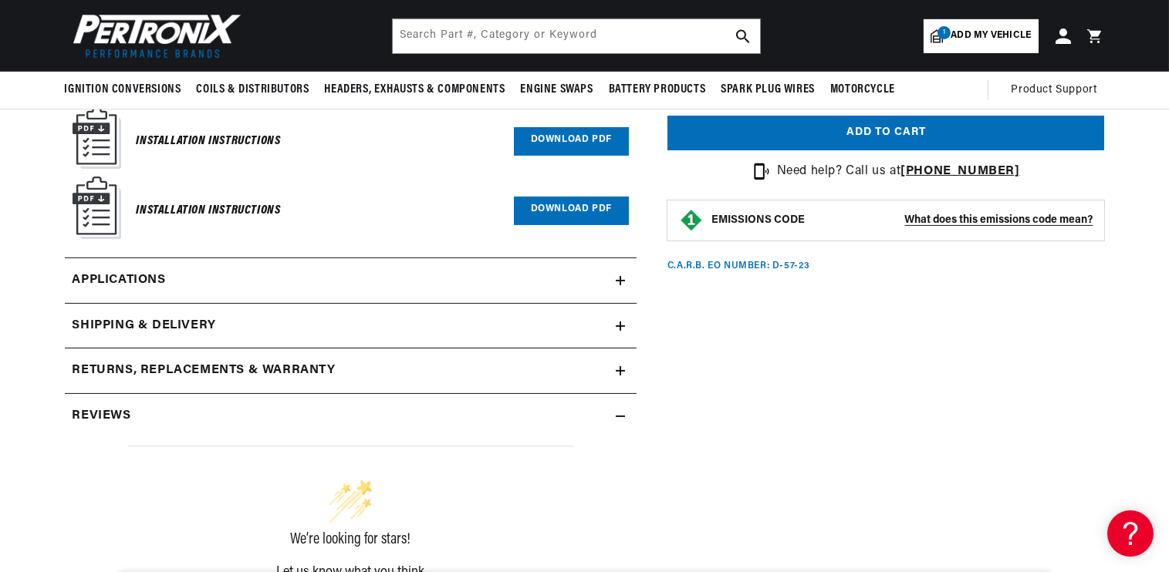
scroll to position [1157, 0]
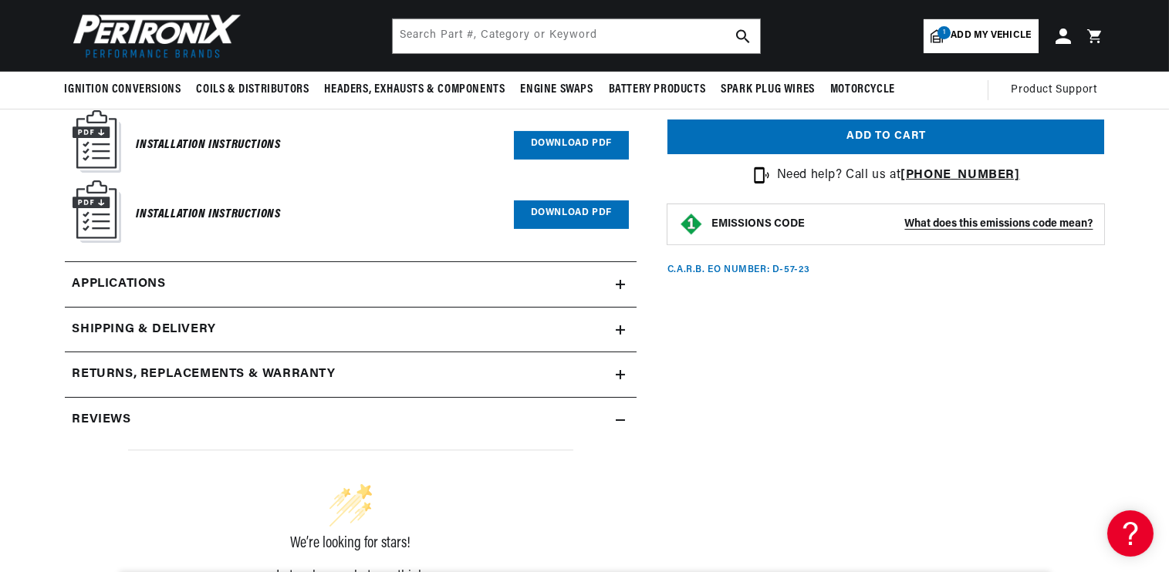
click at [293, 271] on link "Applications" at bounding box center [351, 285] width 572 height 46
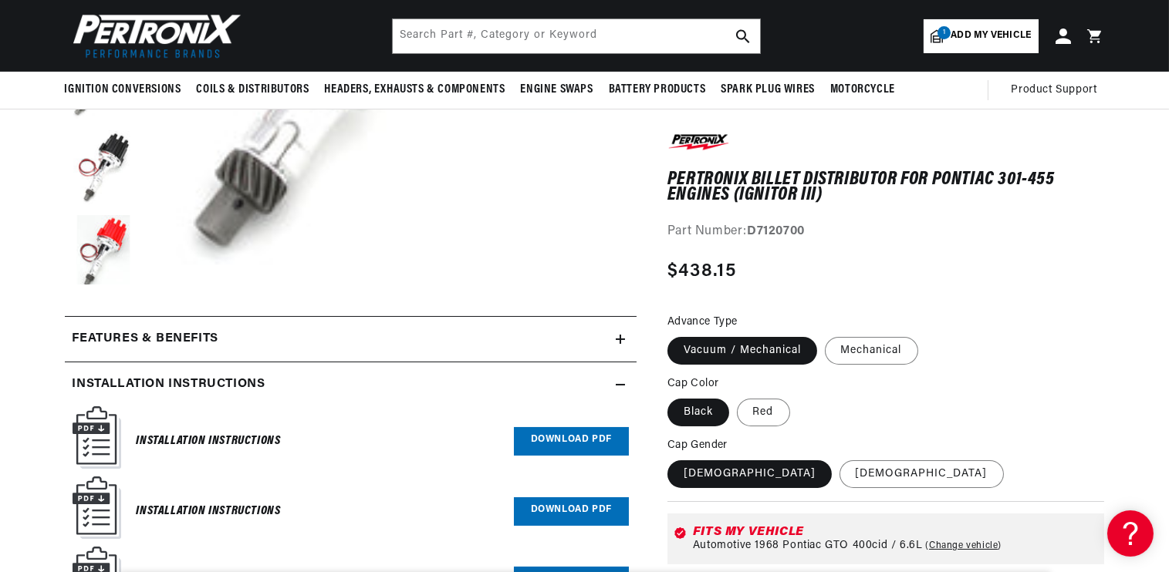
scroll to position [390, 0]
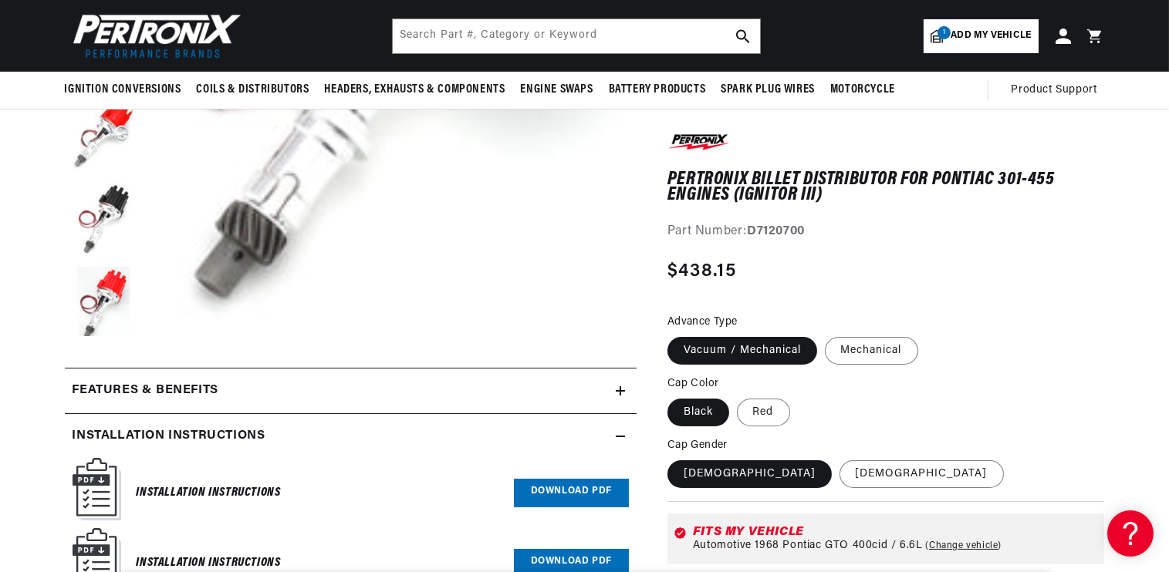
click at [613, 391] on div "Features & Benefits" at bounding box center [340, 391] width 551 height 20
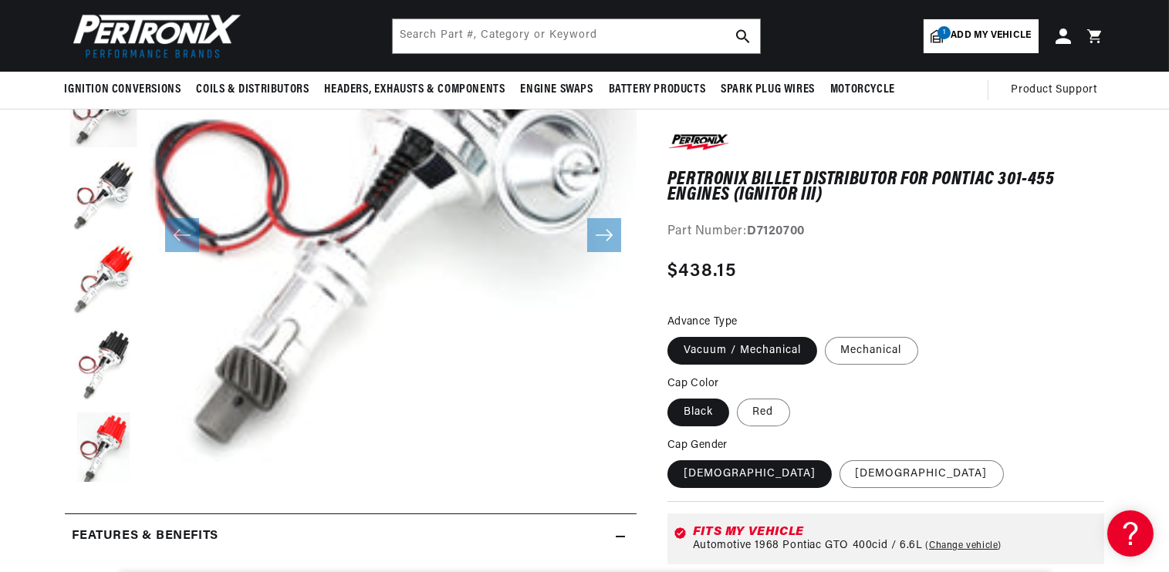
scroll to position [81, 0]
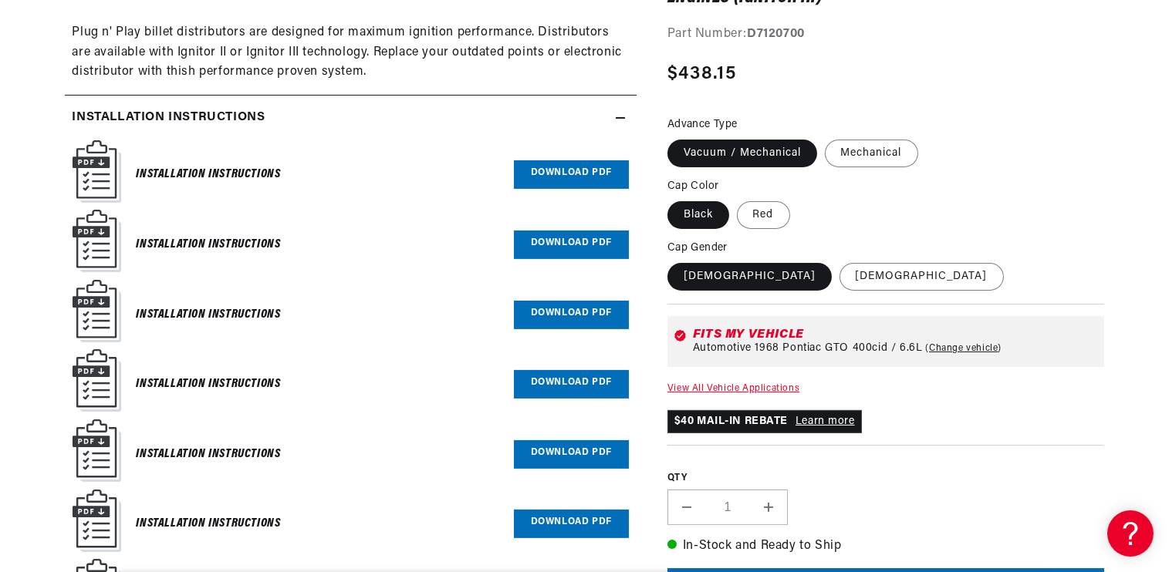
scroll to position [0, 963]
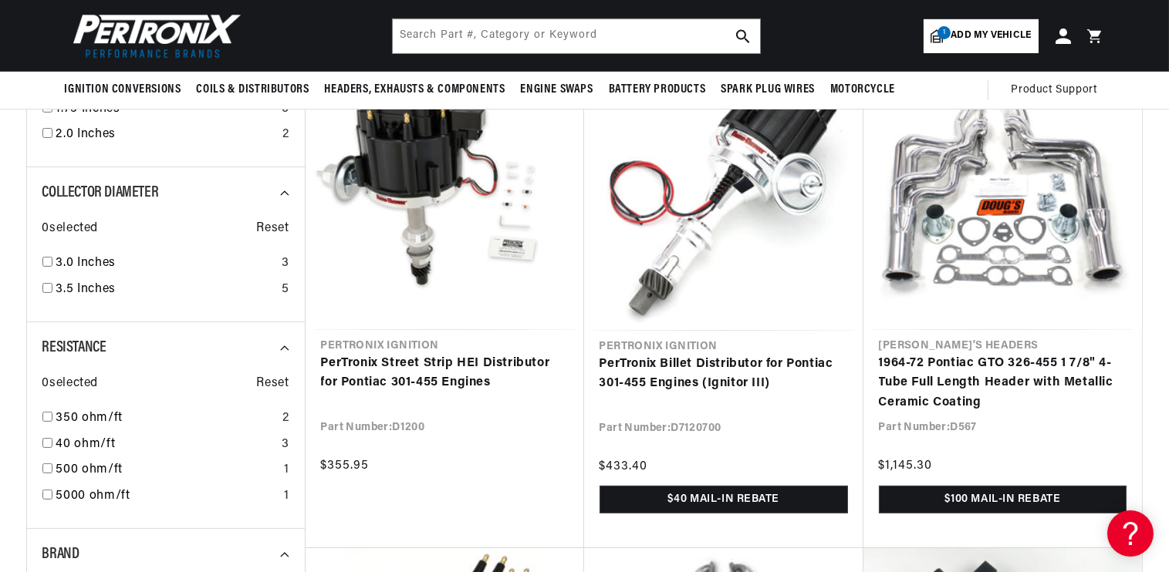
scroll to position [1234, 0]
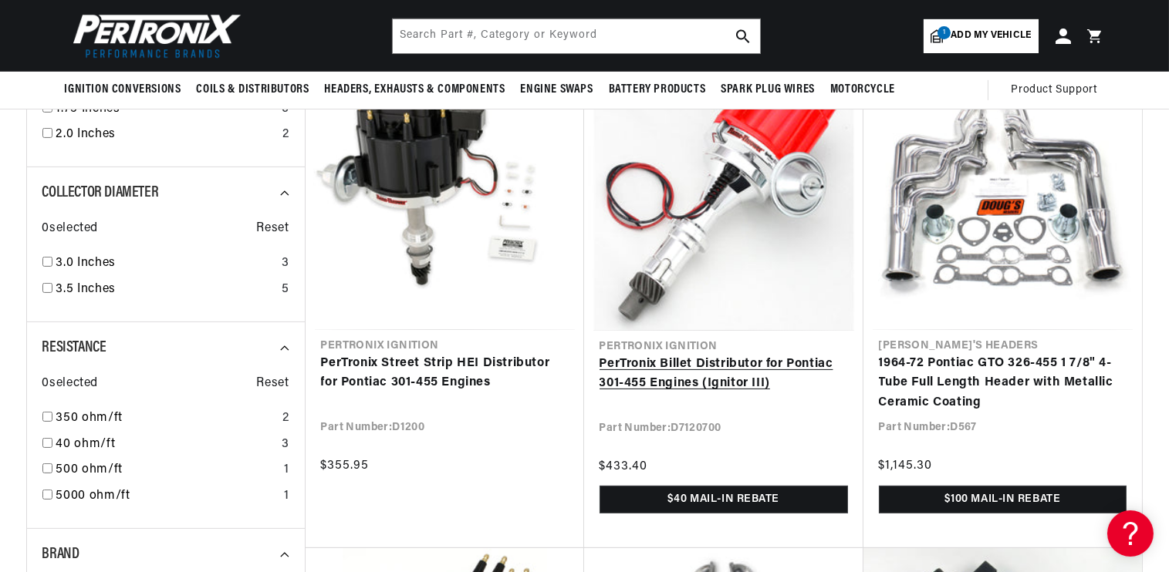
click at [710, 373] on link "PerTronix Billet Distributor for Pontiac 301-455 Engines (Ignitor III)" at bounding box center [723, 374] width 248 height 39
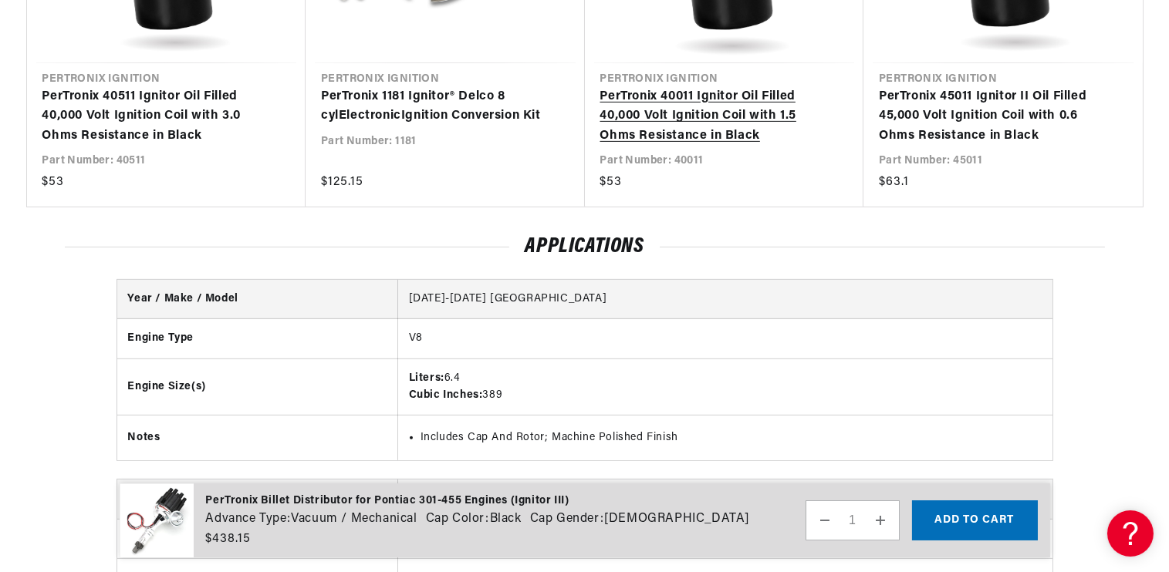
scroll to position [0, 963]
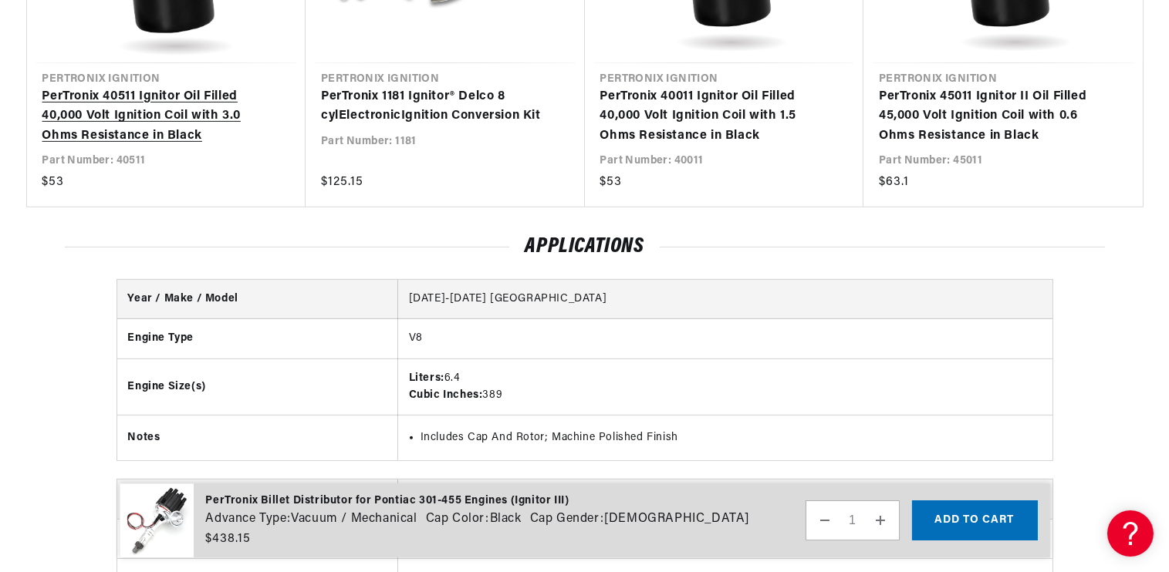
click at [153, 110] on link "PerTronix 40511 Ignitor Oil Filled 40,000 Volt Ignition Coil with 3.0 Ohms Resi…" at bounding box center [158, 116] width 233 height 59
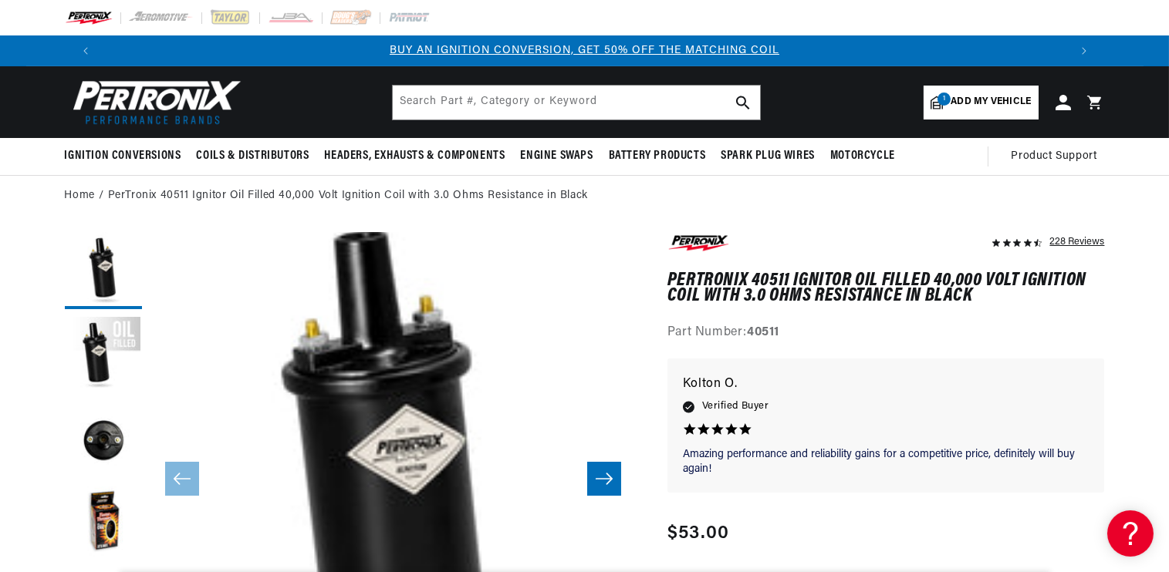
scroll to position [231, 0]
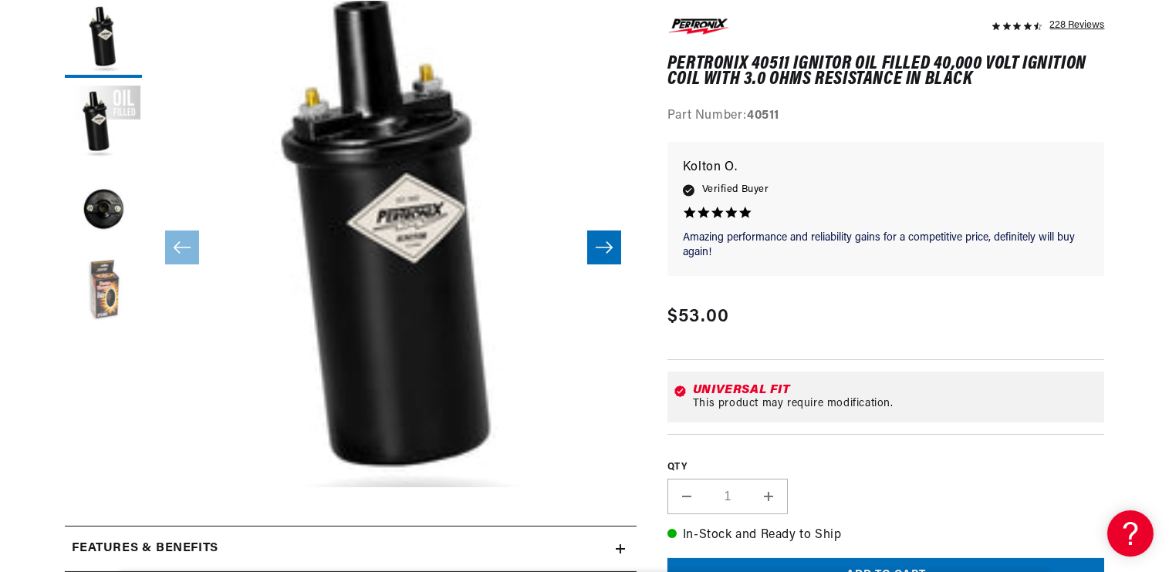
click at [105, 286] on button "Load image 4 in gallery view" at bounding box center [103, 293] width 77 height 77
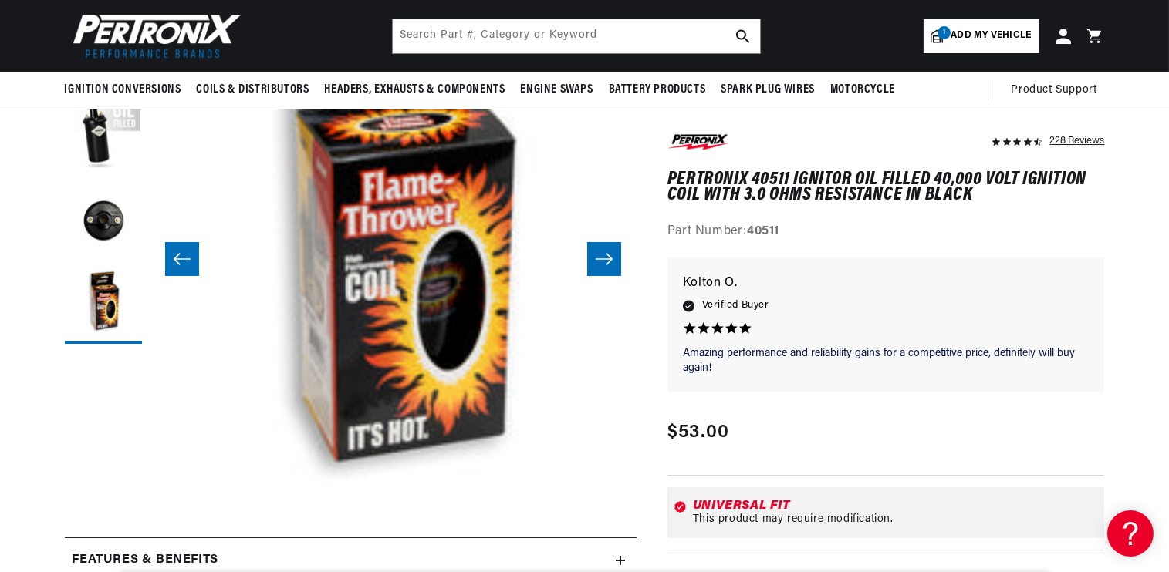
scroll to position [0, 0]
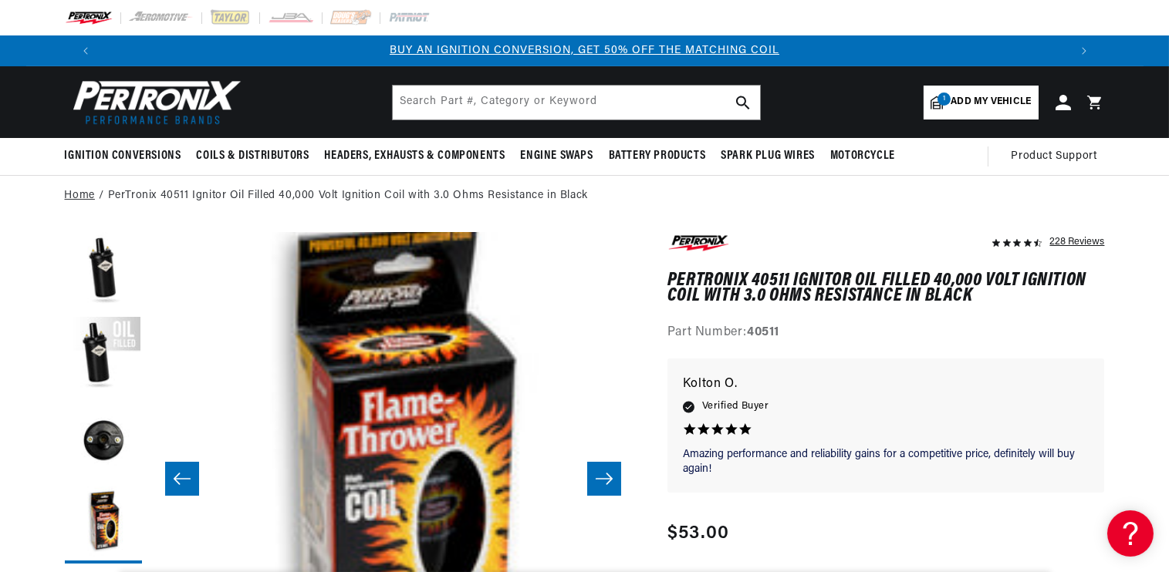
click at [74, 194] on link "Home" at bounding box center [80, 195] width 30 height 17
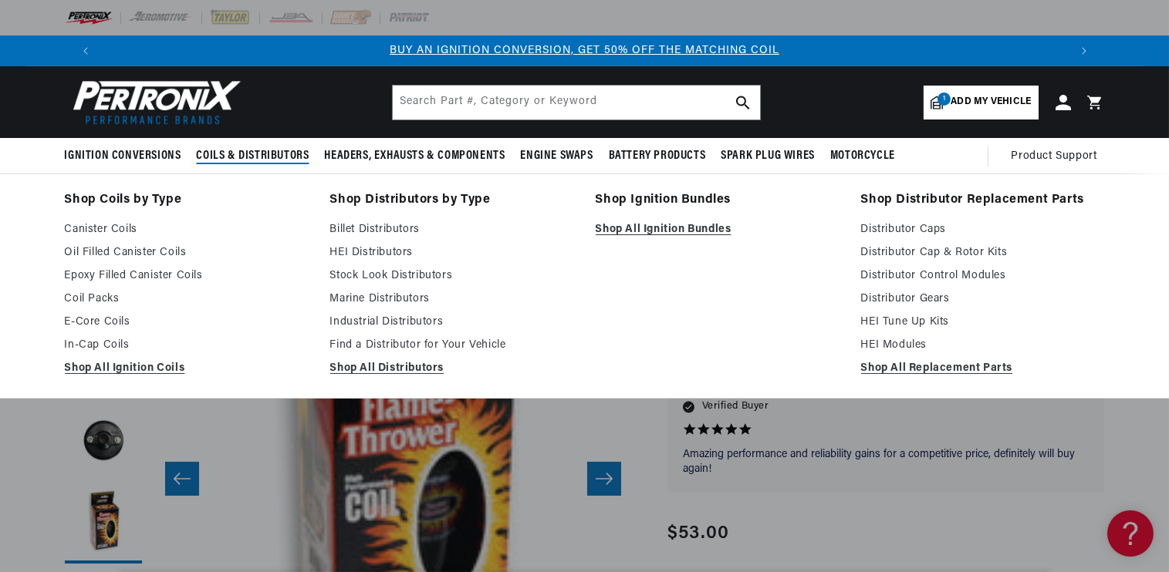
scroll to position [0, 60]
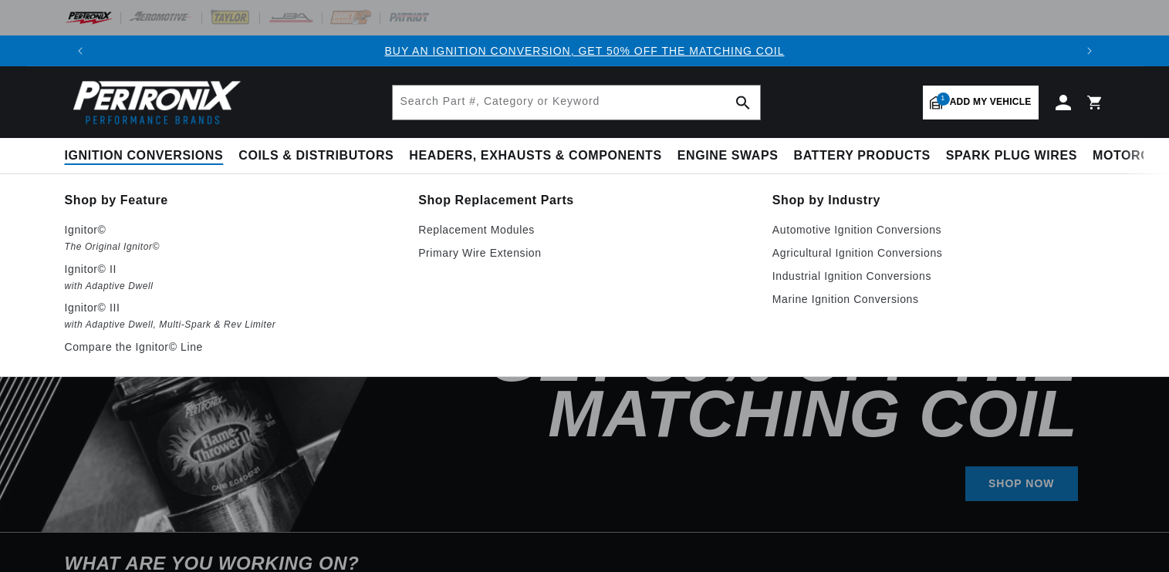
select select "1968"
select select "Pontiac"
select select "GTO"
select select "400cid-6.6L"
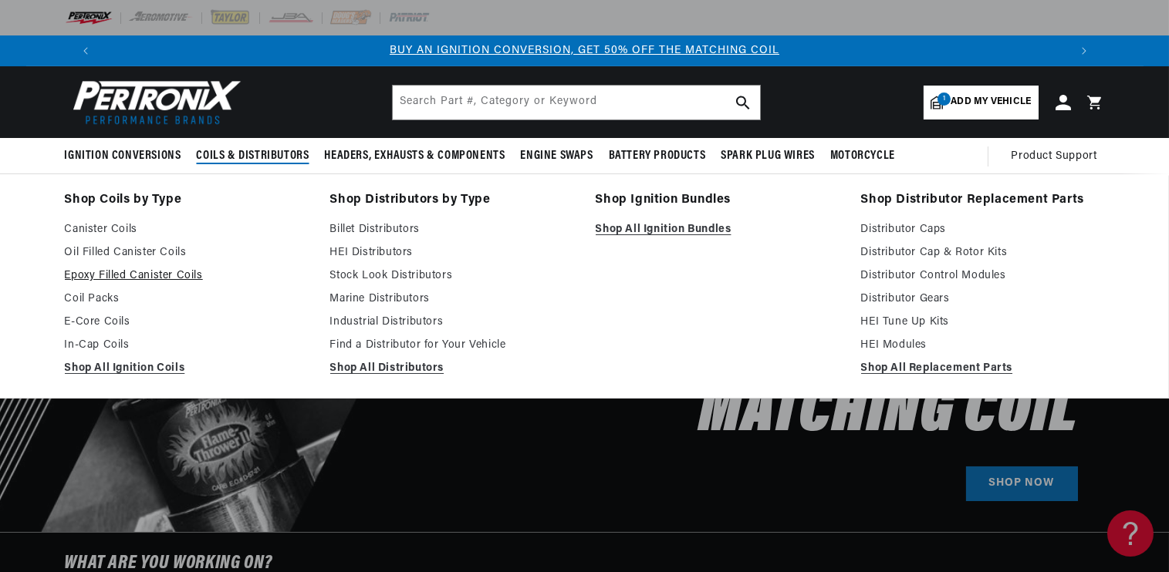
click at [121, 271] on link "Epoxy Filled Canister Coils" at bounding box center [187, 276] width 244 height 19
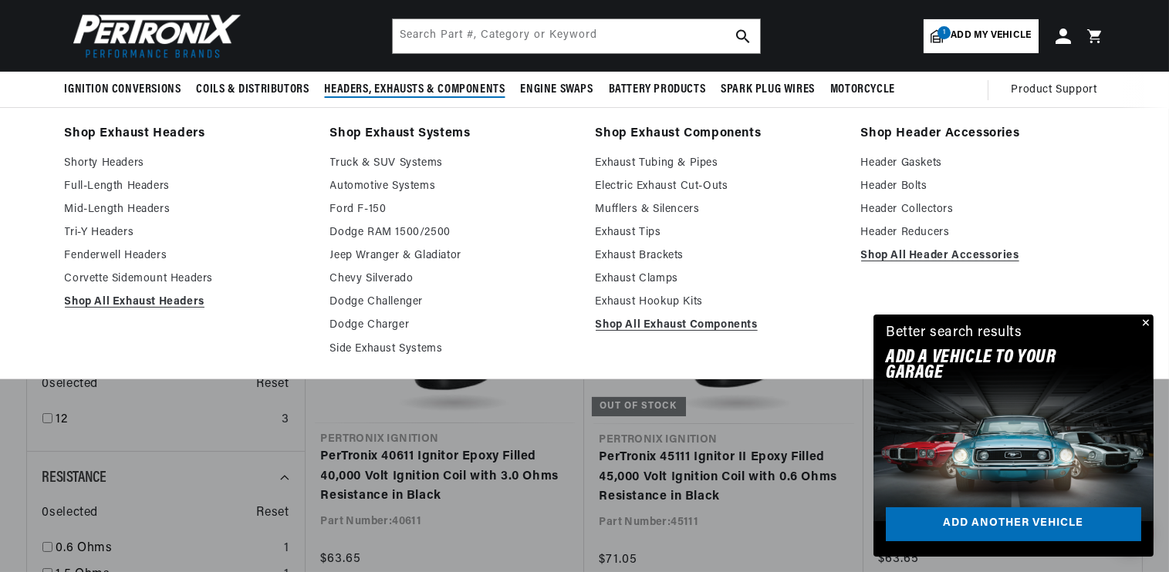
scroll to position [0, 1926]
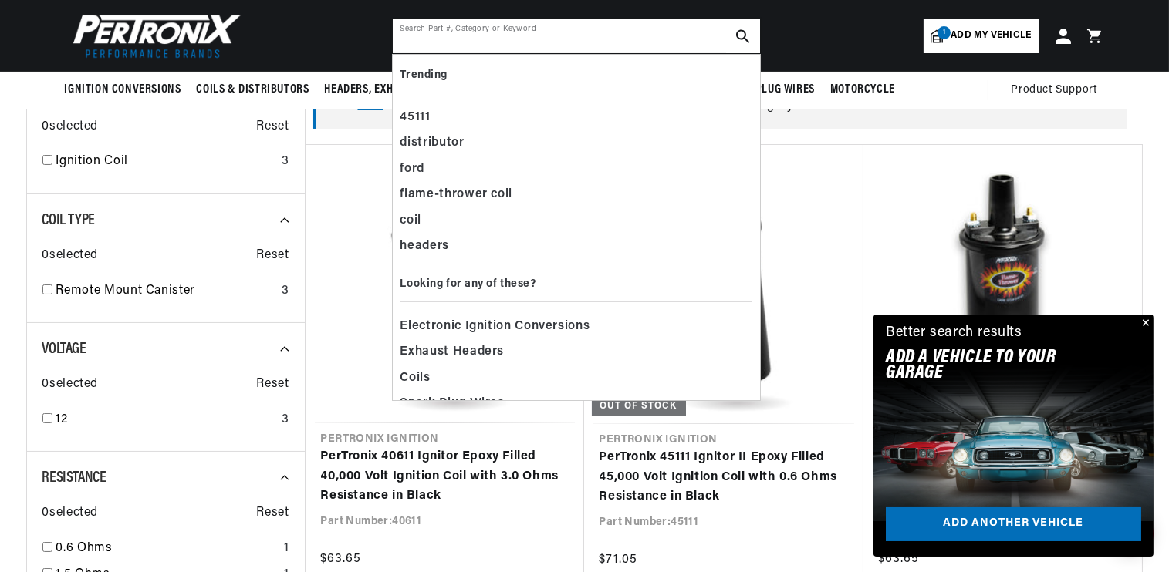
click at [455, 42] on input "text" at bounding box center [576, 36] width 367 height 34
click at [465, 195] on div "flame-thrower coil" at bounding box center [576, 195] width 352 height 26
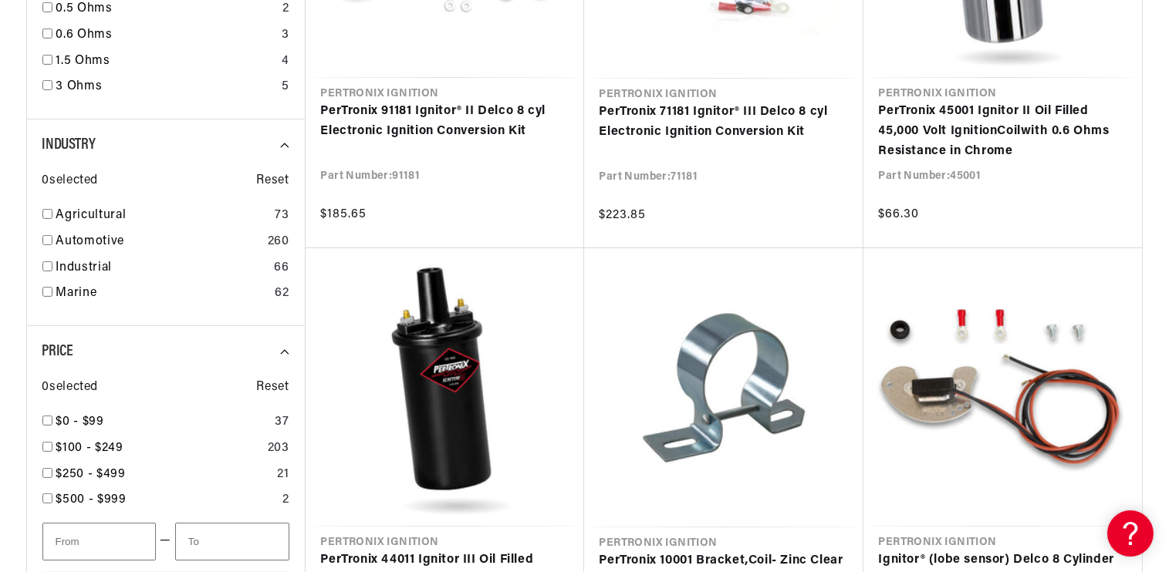
scroll to position [0, 1179]
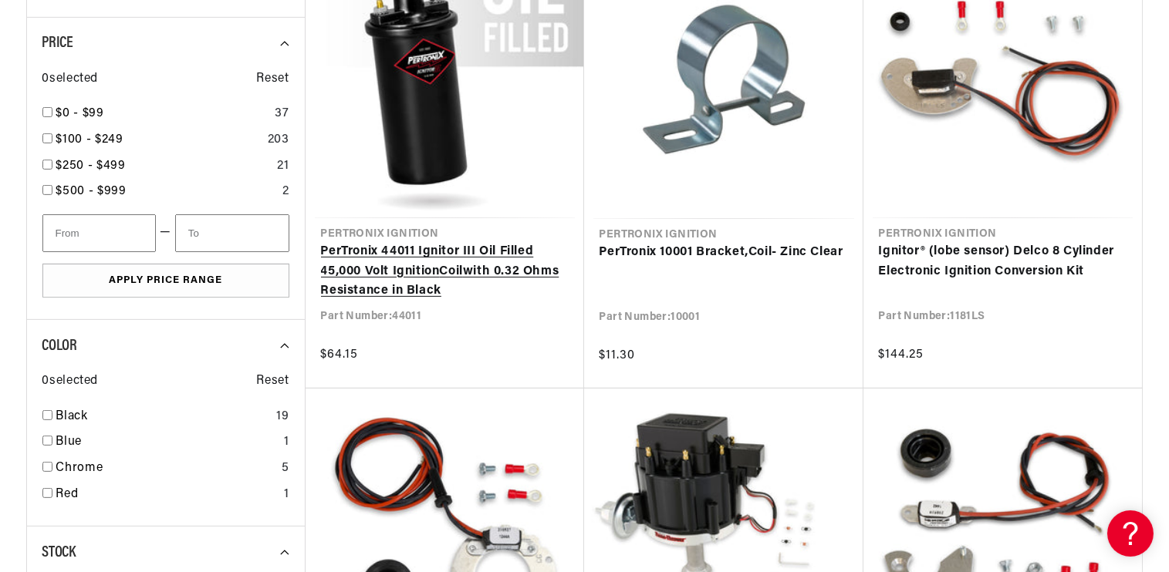
click at [411, 261] on link "PerTronix 44011 Ignitor III Oil Filled 45,000 Volt Ignition Coil with 0.32 Ohms…" at bounding box center [445, 271] width 248 height 59
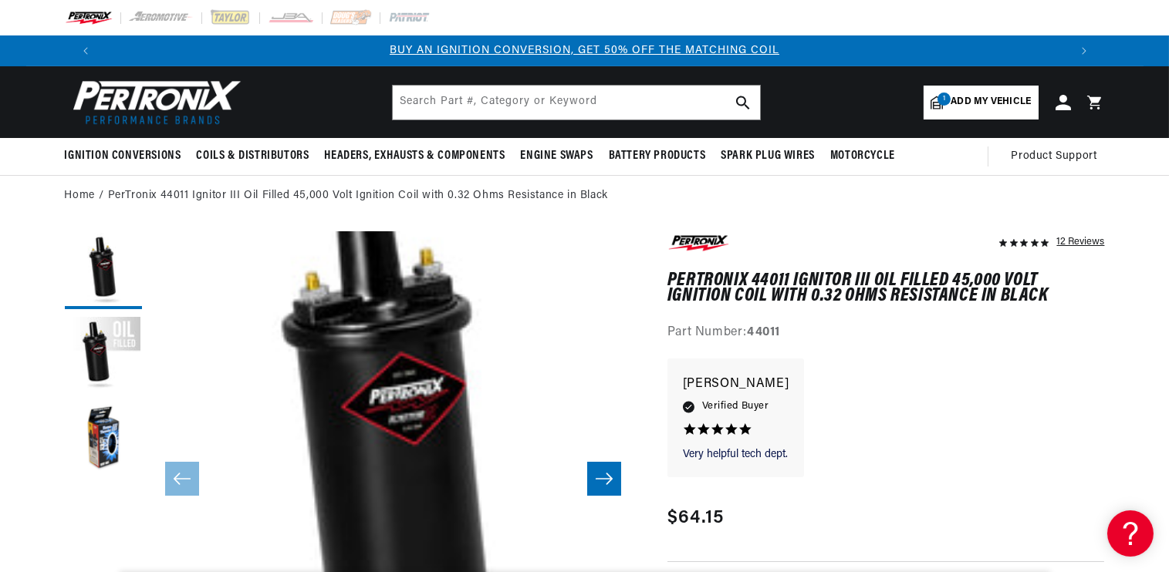
scroll to position [48, 0]
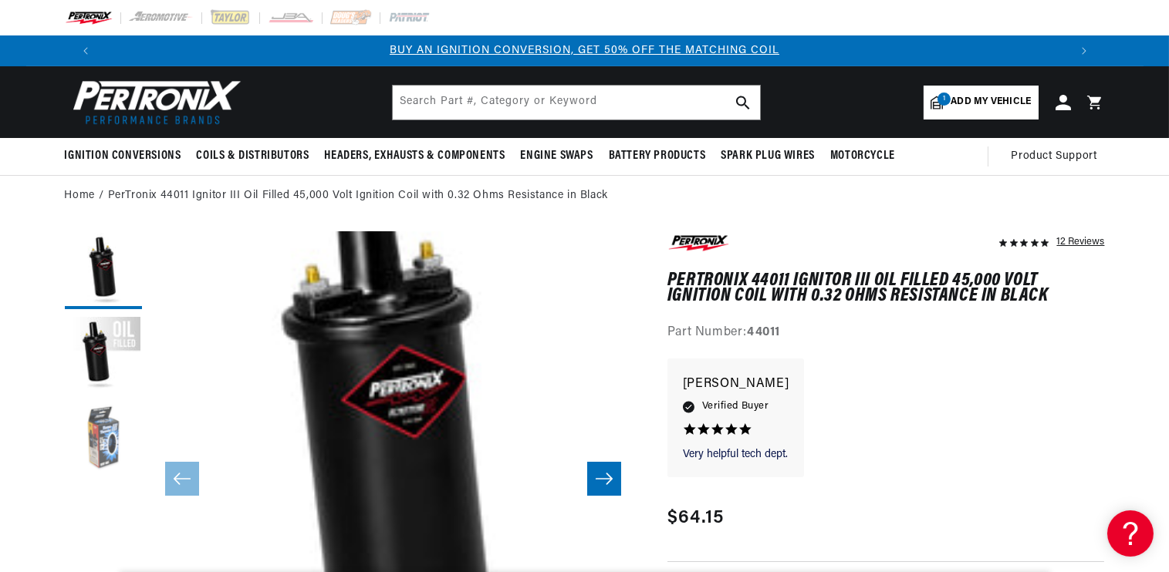
click at [103, 442] on button "Load image 3 in gallery view" at bounding box center [103, 440] width 77 height 77
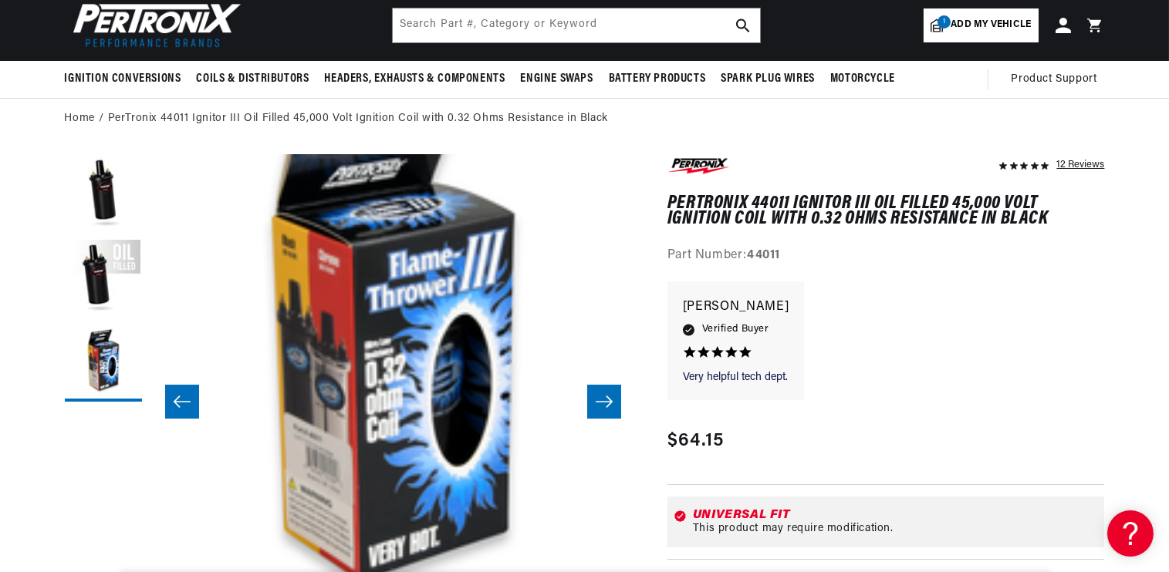
scroll to position [0, 963]
